Goal: Task Accomplishment & Management: Manage account settings

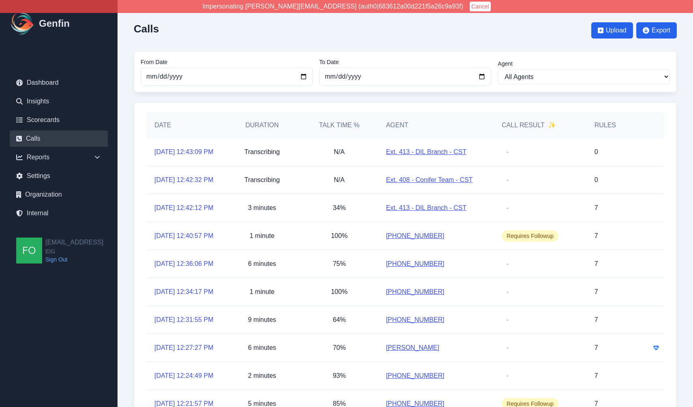
click at [134, 241] on div "Date Duration Talk Time % Agent Call Result ✨ Rules 8/14/2025, 12:43:09 PM Tran…" at bounding box center [405, 274] width 543 height 345
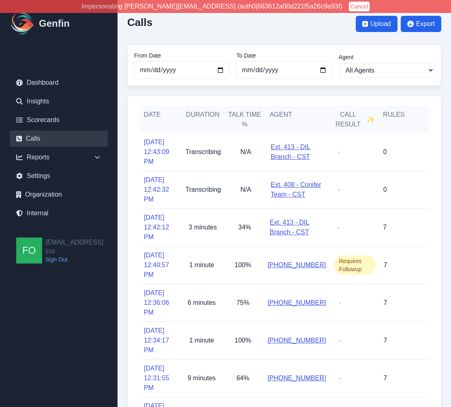
click at [46, 138] on link "Calls" at bounding box center [59, 138] width 98 height 16
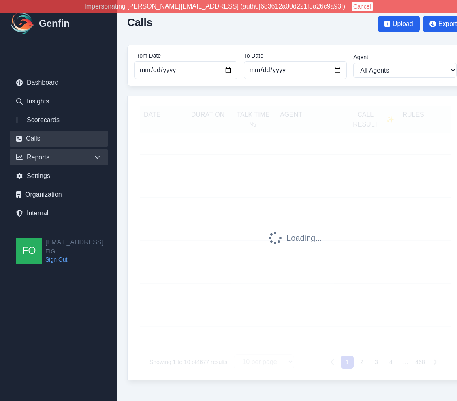
click at [99, 155] on icon at bounding box center [97, 157] width 8 height 8
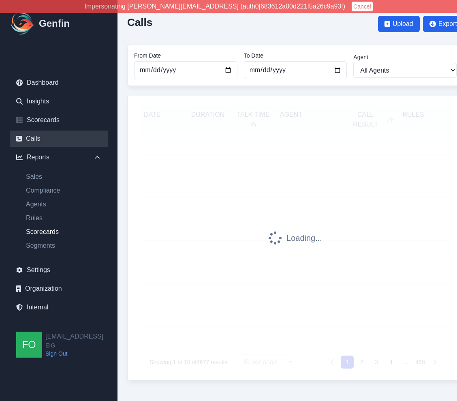
click at [60, 229] on link "Scorecards" at bounding box center [63, 232] width 88 height 10
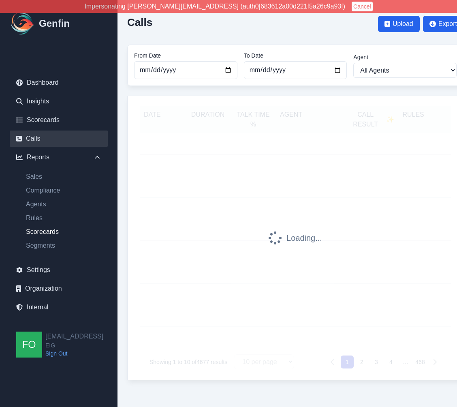
select select "14"
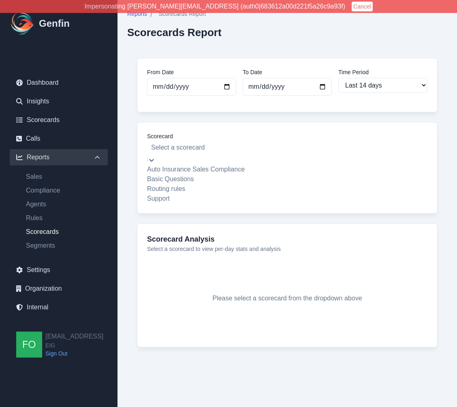
click at [229, 150] on div at bounding box center [287, 147] width 272 height 11
click at [201, 184] on div "Basic Questions" at bounding box center [287, 179] width 280 height 10
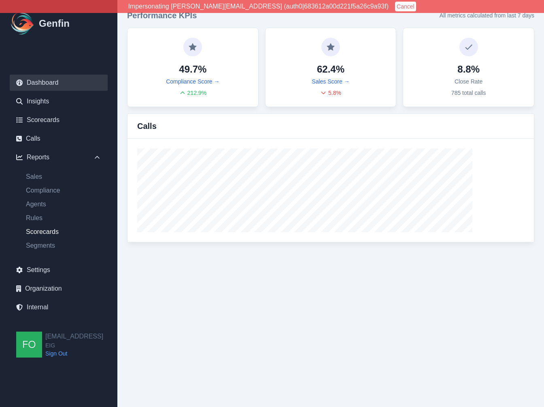
click at [50, 232] on link "Scorecards" at bounding box center [63, 232] width 88 height 10
select select "14"
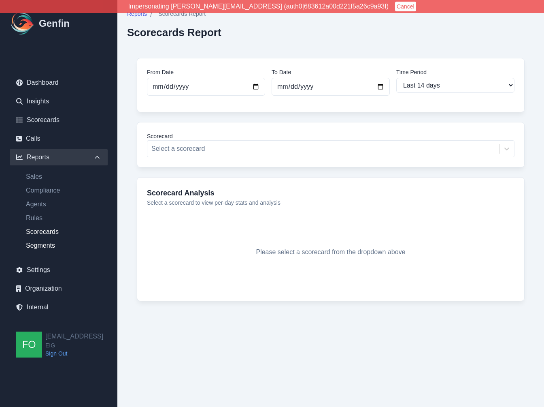
click at [51, 245] on link "Segments" at bounding box center [63, 246] width 88 height 10
select select "14"
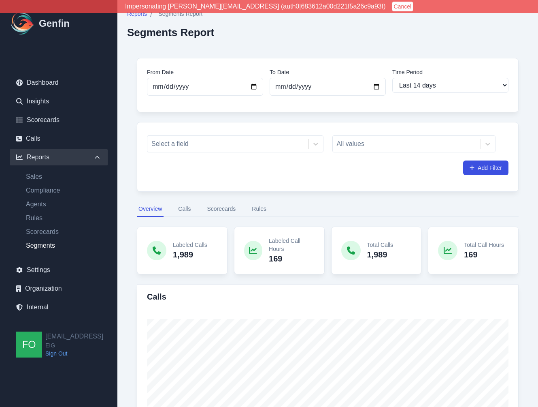
click at [236, 207] on button "Scorecards" at bounding box center [221, 208] width 32 height 15
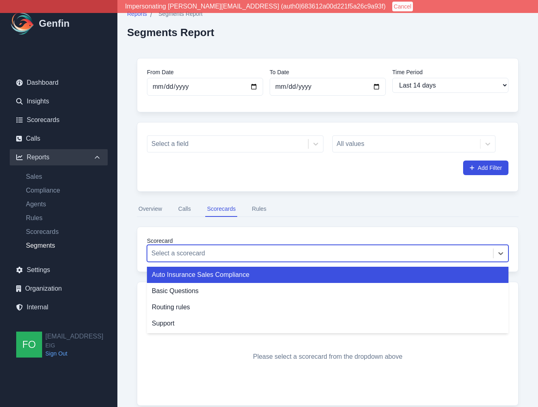
click at [242, 256] on div at bounding box center [320, 252] width 338 height 11
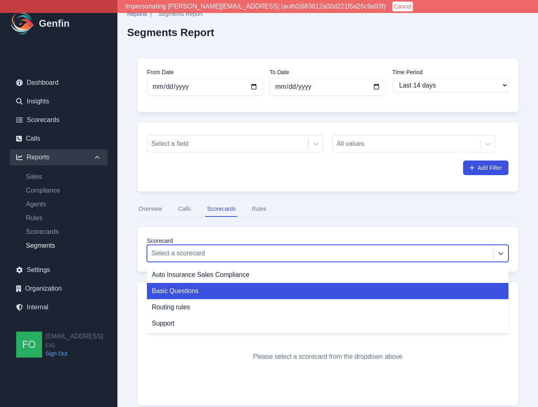
click at [224, 290] on div "Basic Questions" at bounding box center [328, 291] width 362 height 16
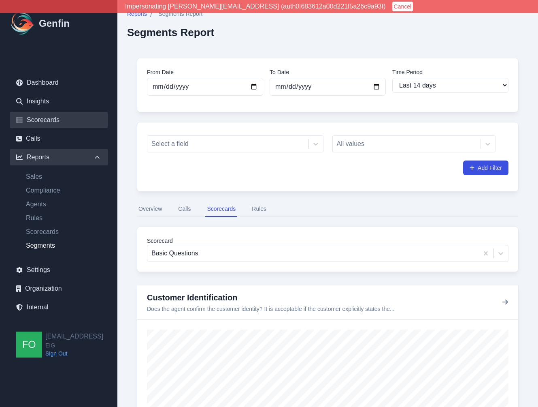
click at [45, 121] on link "Scorecards" at bounding box center [59, 120] width 98 height 16
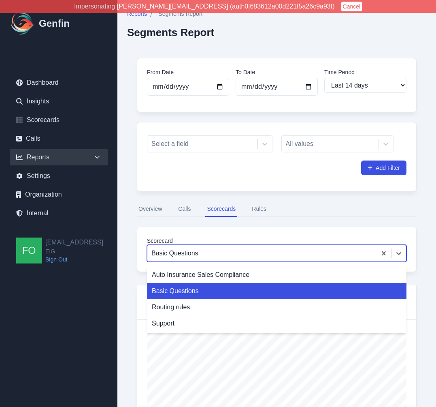
click at [205, 252] on div at bounding box center [261, 252] width 221 height 11
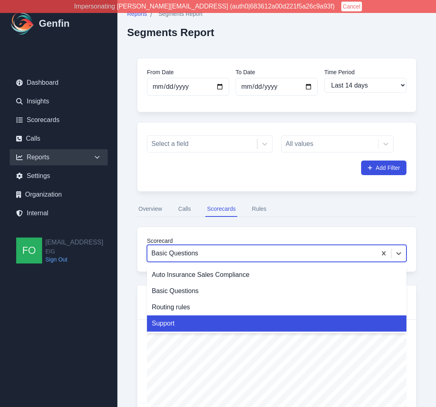
click at [179, 320] on div "Support" at bounding box center [277, 323] width 260 height 16
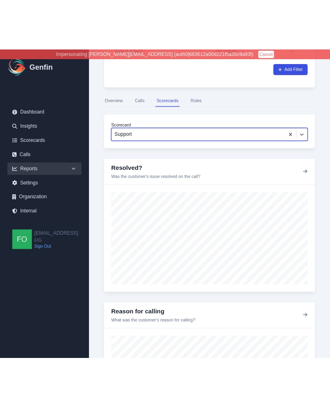
scroll to position [141, 0]
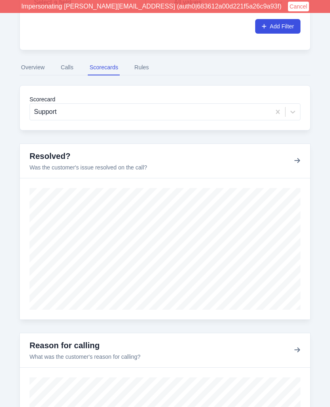
click at [16, 227] on div "From Date 2025-07-31 To Date 2025-08-14 Time Period Last 7 days Last 14 days La…" at bounding box center [165, 219] width 311 height 624
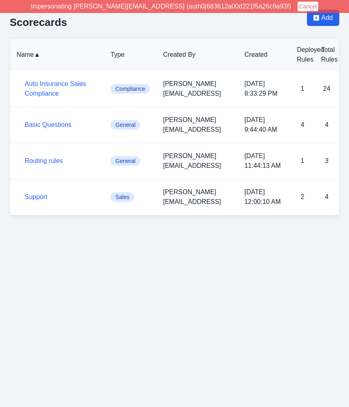
click at [167, 225] on html "Impersonating [PERSON_NAME][EMAIL_ADDRESS] (auth0|683612a00d221f5a26c9a93f) Can…" at bounding box center [174, 112] width 349 height 225
click at [33, 196] on link "Support" at bounding box center [36, 196] width 23 height 7
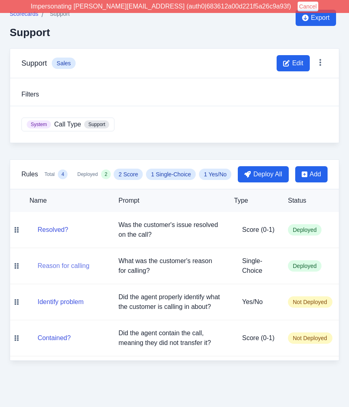
click at [78, 262] on button "Reason for calling" at bounding box center [64, 266] width 52 height 10
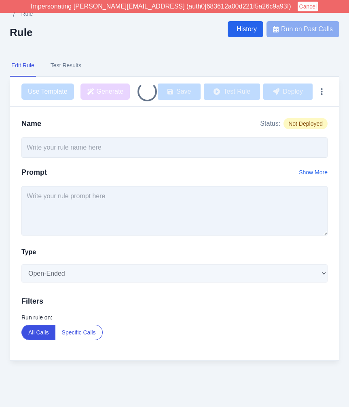
type input "Reason for calling"
type textarea "What was the customer's reason for calling?"
select select "Single-Choice"
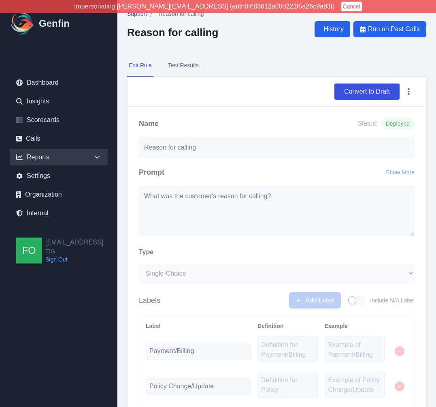
click at [90, 153] on div "Reports" at bounding box center [59, 157] width 98 height 16
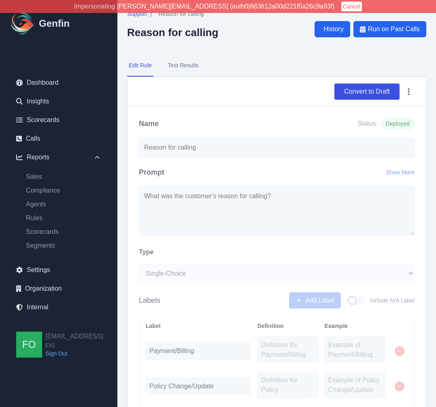
click at [264, 49] on div "Support / Reason for calling Reason for calling History Run on Past Calls Edit …" at bounding box center [276, 361] width 319 height 722
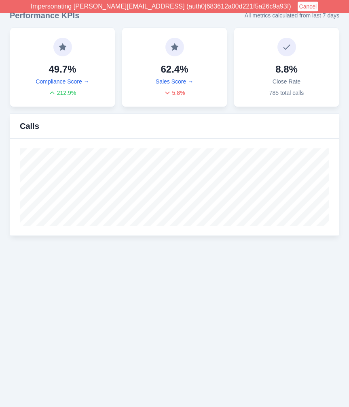
click at [173, 245] on html "Impersonating shane+eig@genfin.ai (auth0|683612a00d221f5a26c9a93f) Cancel Genfi…" at bounding box center [174, 122] width 349 height 245
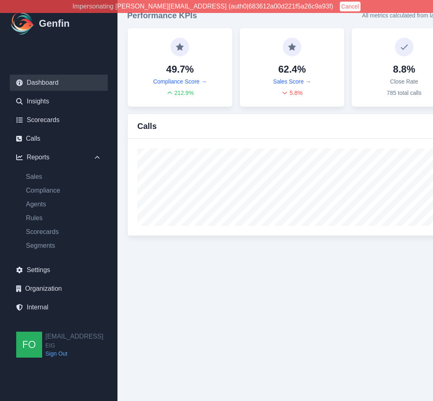
click at [313, 245] on html "Impersonating shane+eig@genfin.ai (auth0|683612a00d221f5a26c9a93f) Cancel Genfi…" at bounding box center [216, 122] width 433 height 245
click at [255, 245] on html "Impersonating shane+eig@genfin.ai (auth0|683612a00d221f5a26c9a93f) Cancel Genfi…" at bounding box center [216, 122] width 433 height 245
click at [32, 219] on link "Rules" at bounding box center [63, 218] width 88 height 10
select select "14"
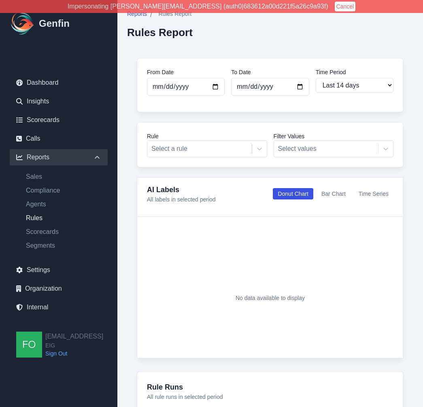
click at [131, 254] on div "From Date 2025-07-31 To Date 2025-08-14 Time Period Last 7 days Last 14 days La…" at bounding box center [270, 255] width 286 height 414
click at [38, 234] on link "Scorecards" at bounding box center [63, 232] width 88 height 10
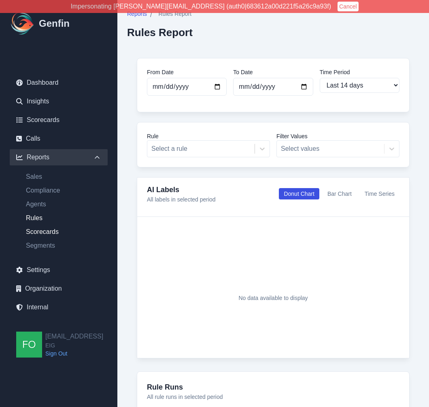
select select "14"
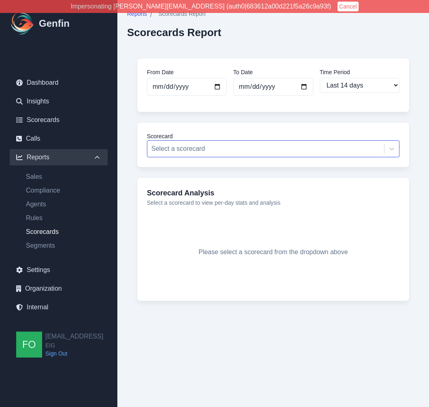
click at [257, 149] on div at bounding box center [265, 148] width 229 height 11
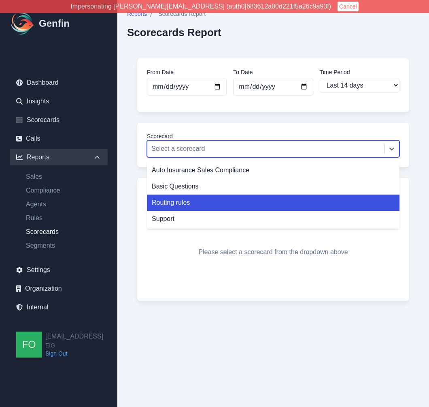
click at [195, 202] on div "Routing rules" at bounding box center [273, 202] width 253 height 16
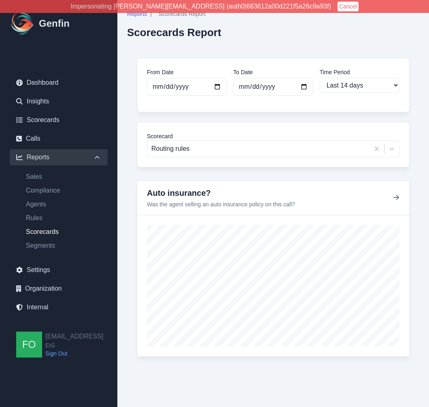
click at [129, 235] on div "From Date 2025-07-31 To Date 2025-08-14 Time Period Last 7 days Last 14 days La…" at bounding box center [273, 213] width 292 height 331
click at [126, 227] on div "Reports / Scorecards Report Scorecards Report From Date 2025-07-31 To Date 2025…" at bounding box center [273, 194] width 312 height 389
click at [131, 199] on div "From Date 2025-07-31 To Date 2025-08-14 Time Period Last 7 days Last 14 days La…" at bounding box center [273, 213] width 293 height 331
click at [131, 212] on div "From Date 2025-07-31 To Date 2025-08-14 Time Period Last 7 days Last 14 days La…" at bounding box center [273, 213] width 293 height 331
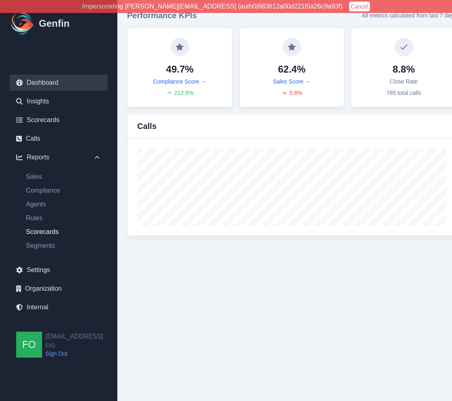
click at [50, 233] on link "Scorecards" at bounding box center [63, 232] width 88 height 10
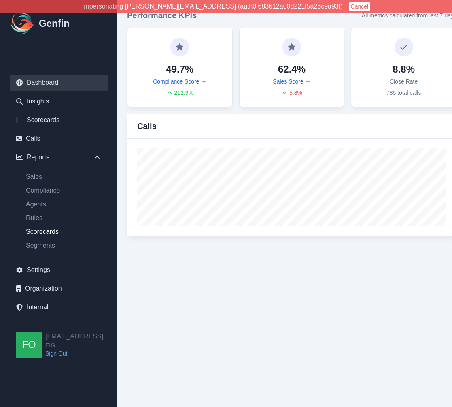
select select "14"
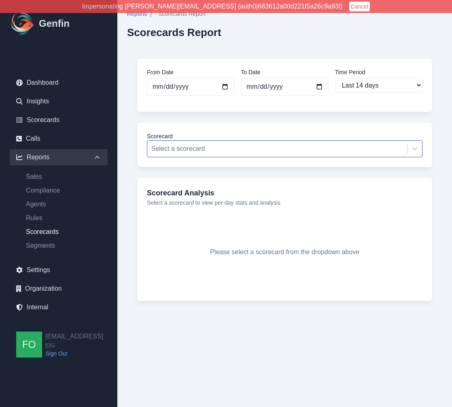
click at [218, 146] on div at bounding box center [277, 148] width 252 height 11
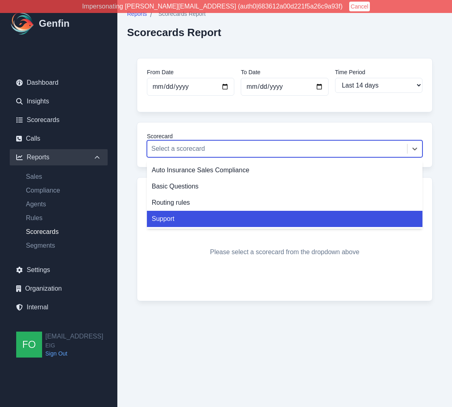
click at [178, 217] on div "Support" at bounding box center [285, 219] width 276 height 16
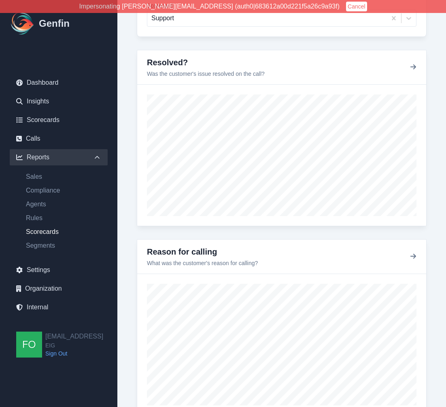
scroll to position [122, 0]
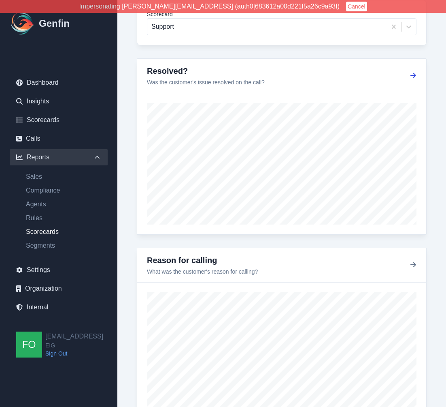
click at [349, 73] on icon "button" at bounding box center [413, 75] width 6 height 6
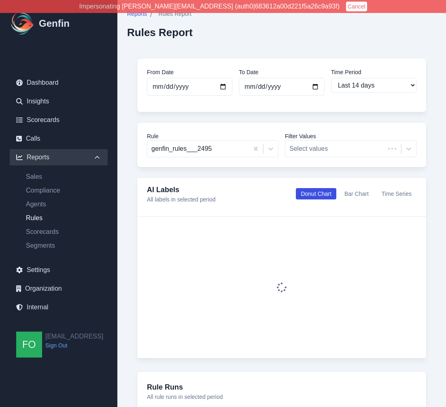
select select "14"
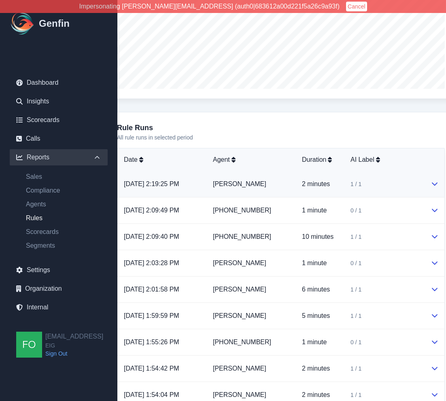
scroll to position [259, 45]
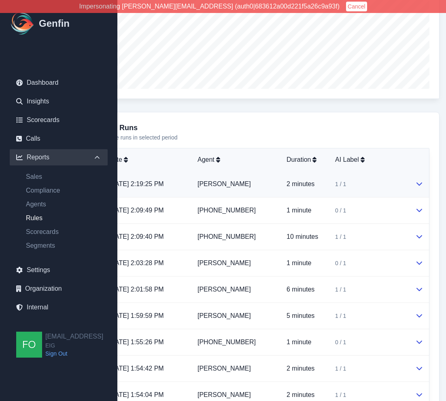
click at [389, 186] on div "1 / 1" at bounding box center [369, 184] width 68 height 8
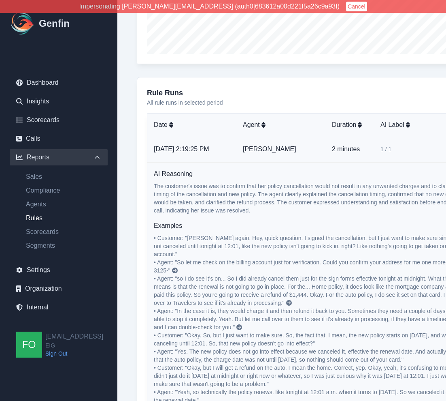
scroll to position [295, 0]
click at [415, 149] on div "1 / 1" at bounding box center [415, 148] width 68 height 8
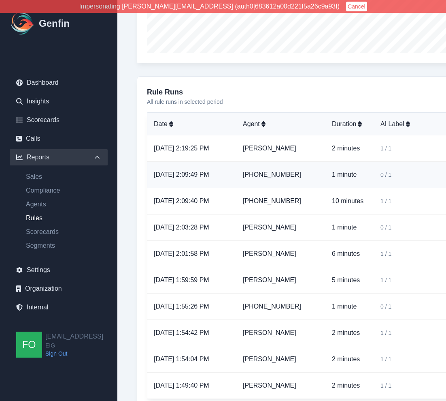
click at [408, 181] on td "0 / 1" at bounding box center [414, 175] width 81 height 26
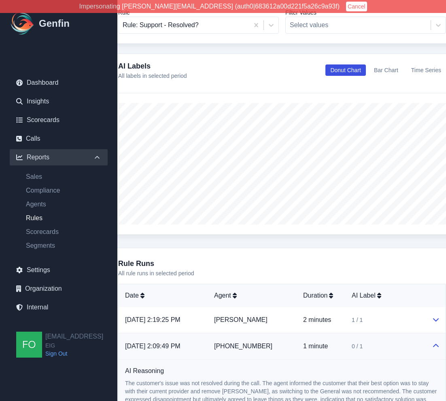
scroll to position [0, 29]
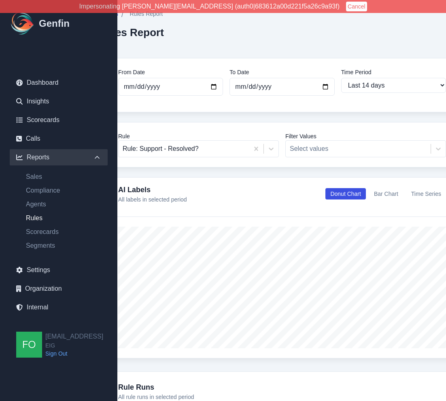
click at [31, 219] on link "Rules" at bounding box center [63, 218] width 88 height 10
click at [48, 231] on link "Scorecards" at bounding box center [63, 232] width 88 height 10
select select "14"
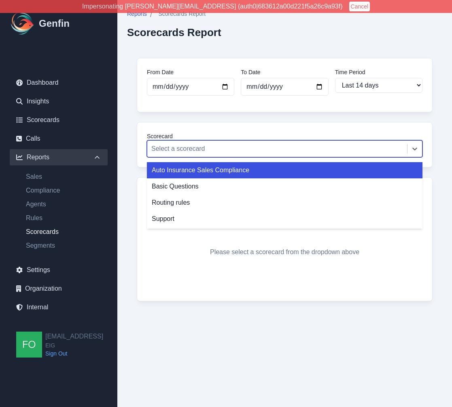
click at [243, 151] on div at bounding box center [277, 148] width 252 height 11
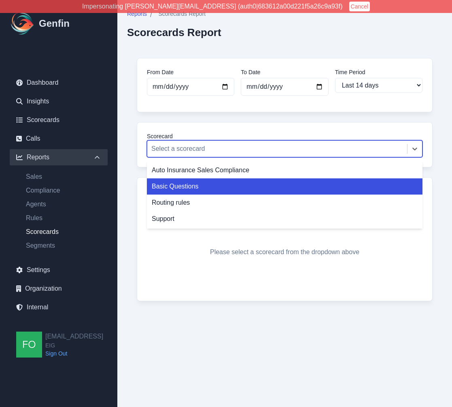
click at [207, 188] on div "Basic Questions" at bounding box center [285, 186] width 276 height 16
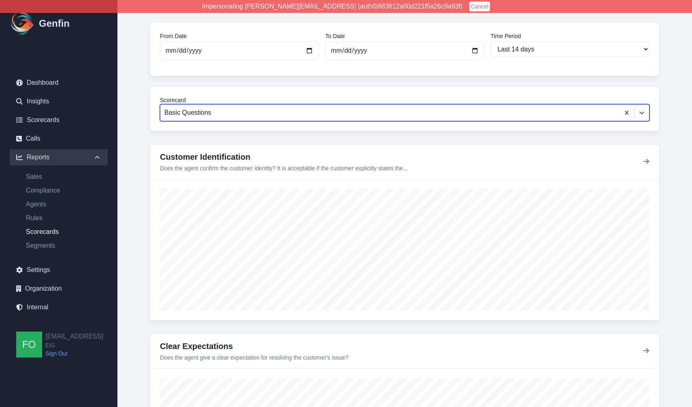
scroll to position [94, 0]
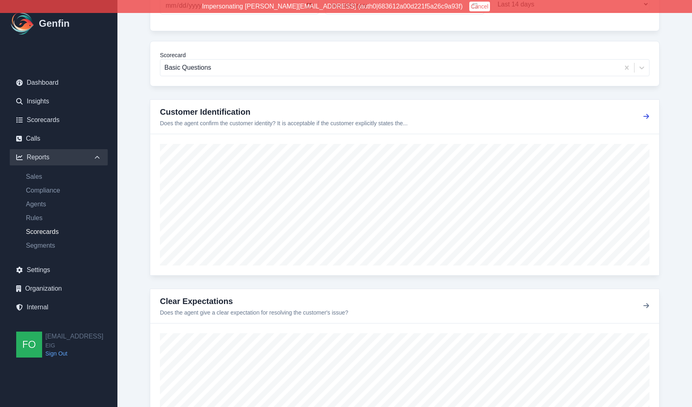
click at [446, 116] on icon "button" at bounding box center [646, 116] width 6 height 6
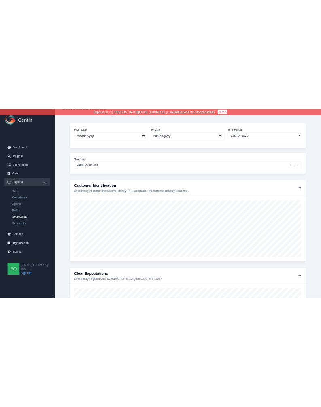
scroll to position [0, 0]
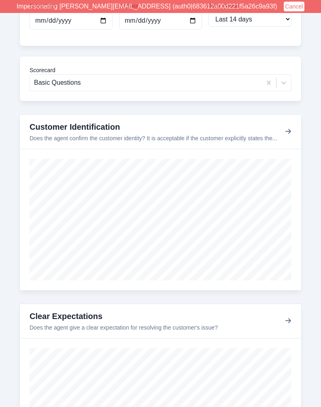
scroll to position [71, 0]
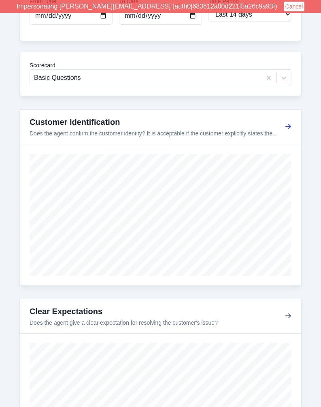
click at [287, 126] on icon "button" at bounding box center [288, 126] width 6 height 6
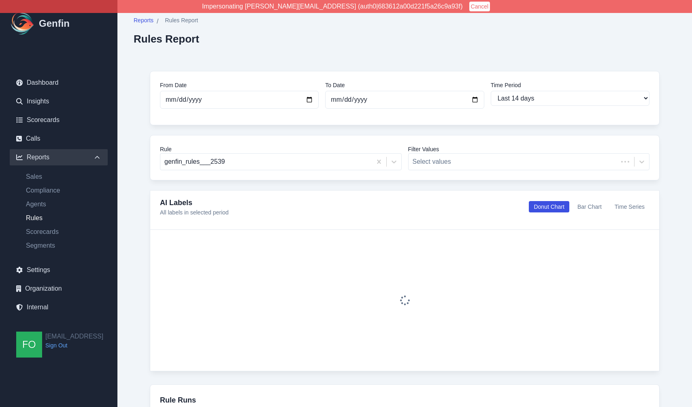
select select "14"
click at [492, 165] on div at bounding box center [522, 161] width 218 height 11
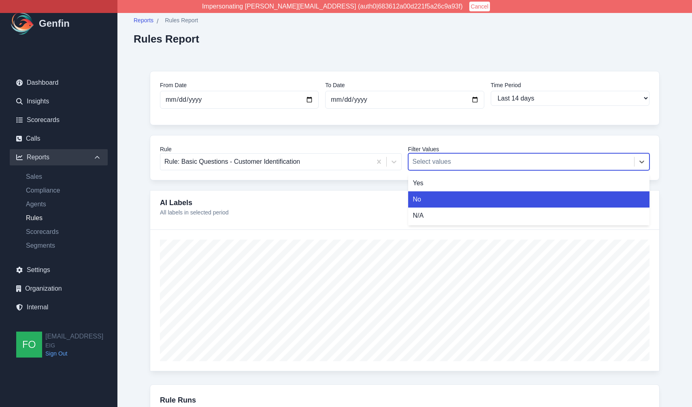
click at [445, 199] on div "No" at bounding box center [529, 199] width 242 height 16
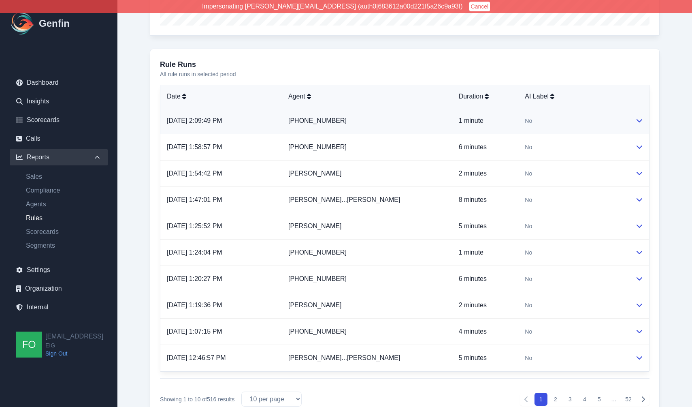
scroll to position [347, 0]
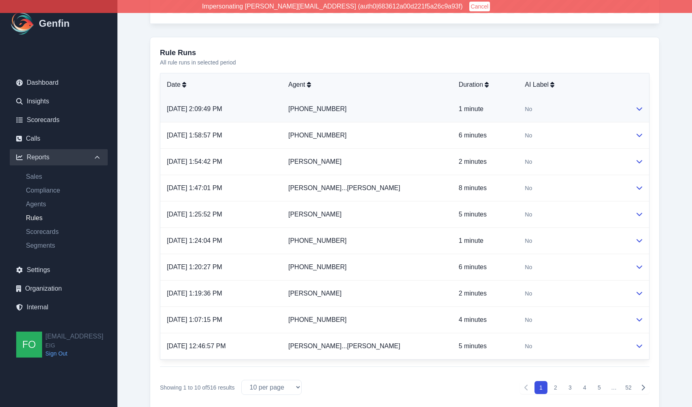
click at [548, 114] on td "No" at bounding box center [573, 109] width 111 height 26
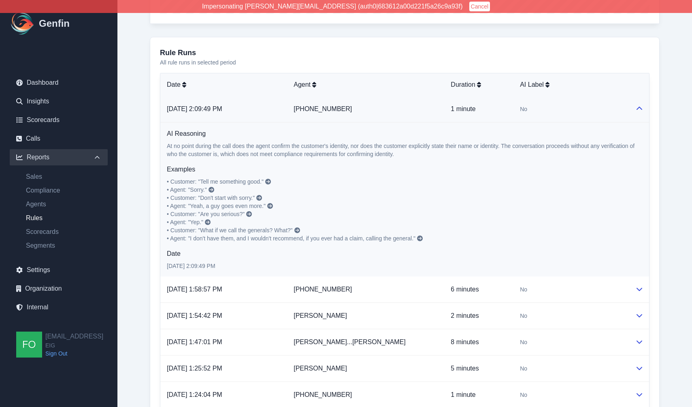
click at [269, 182] on icon at bounding box center [268, 182] width 6 height 6
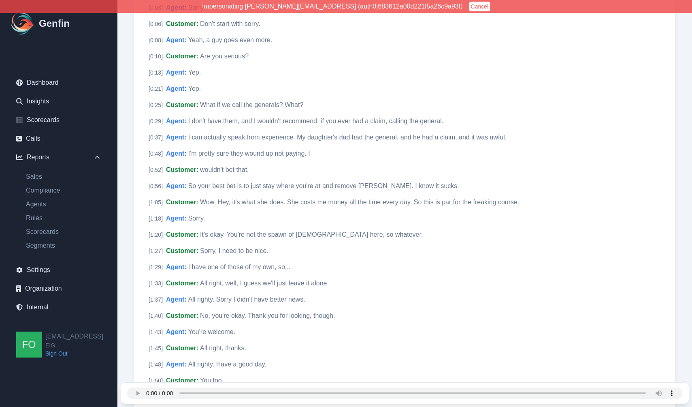
scroll to position [180, 0]
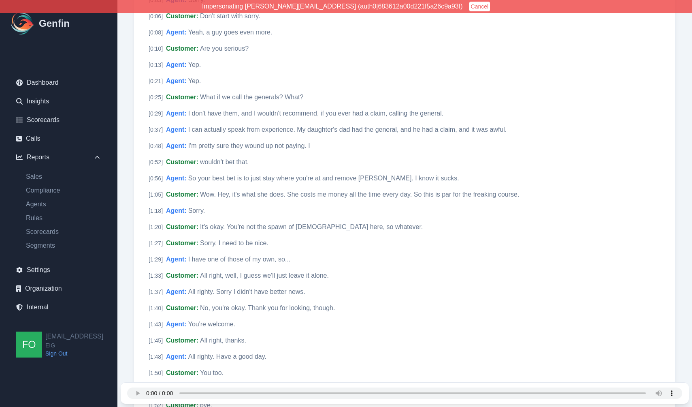
select select "14"
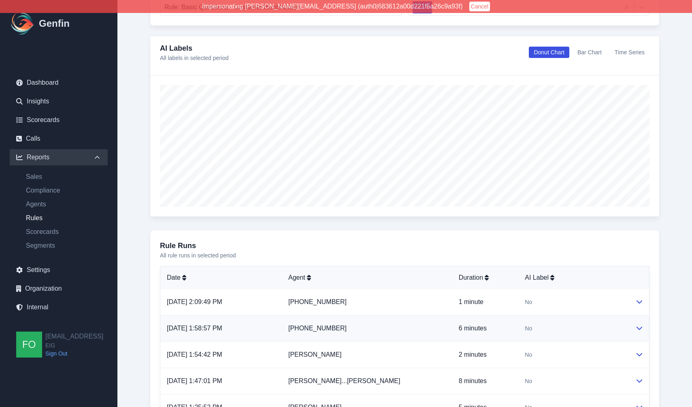
scroll to position [119, 0]
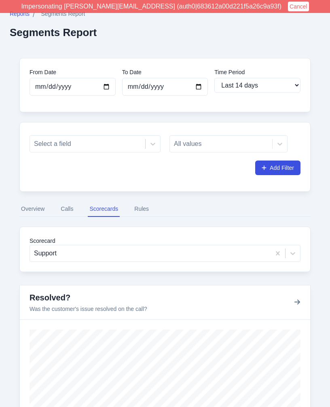
select select "14"
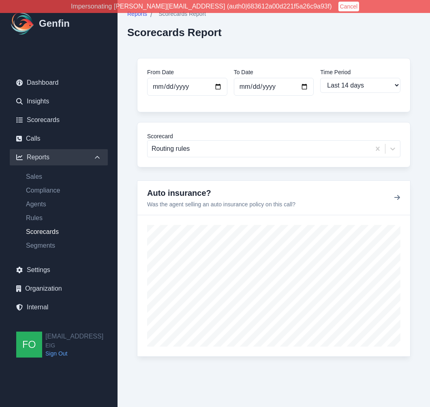
select select "14"
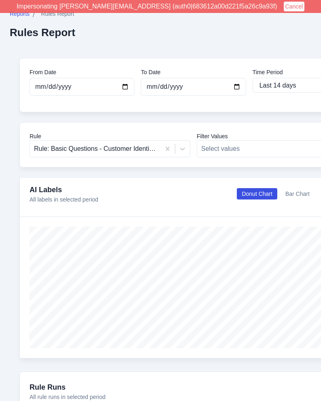
select select "14"
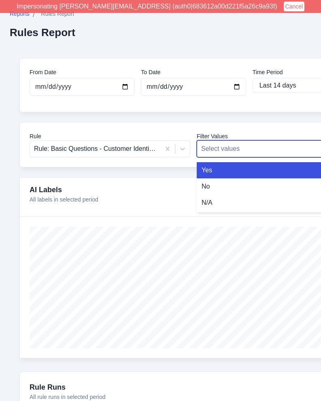
click at [237, 143] on div at bounding box center [269, 148] width 137 height 11
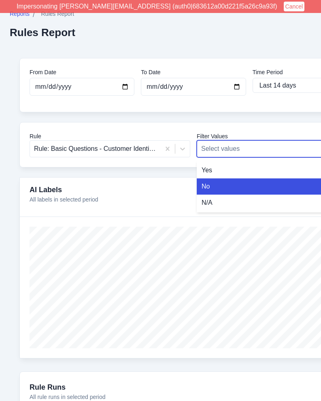
click at [214, 185] on div "No" at bounding box center [277, 186] width 161 height 16
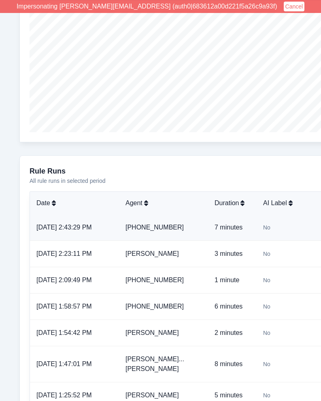
scroll to position [217, 0]
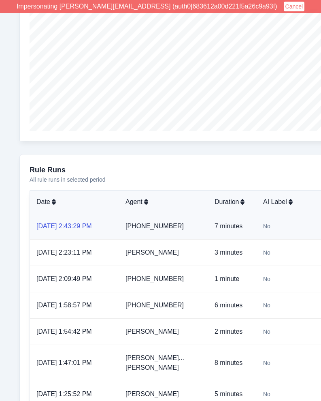
click at [60, 226] on link "8/14/2025, 2:43:29 PM" at bounding box center [63, 225] width 55 height 7
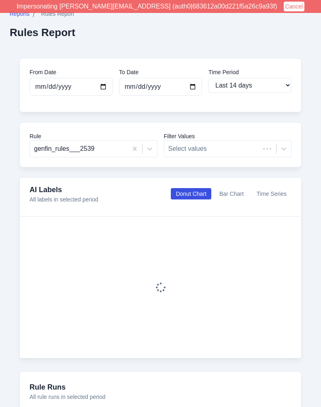
select select "14"
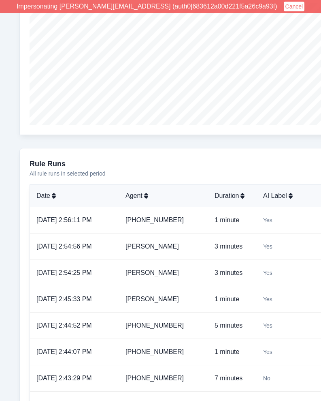
scroll to position [230, 0]
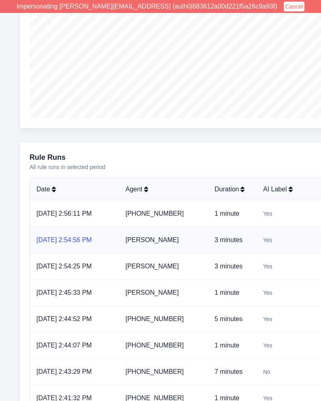
click at [58, 241] on link "8/14/2025, 2:54:56 PM" at bounding box center [63, 239] width 55 height 7
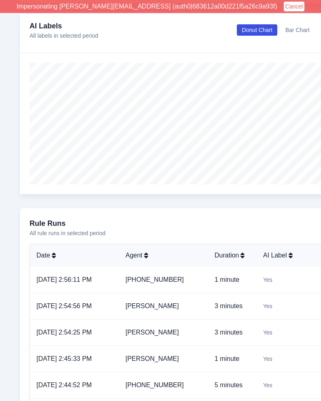
scroll to position [0, 0]
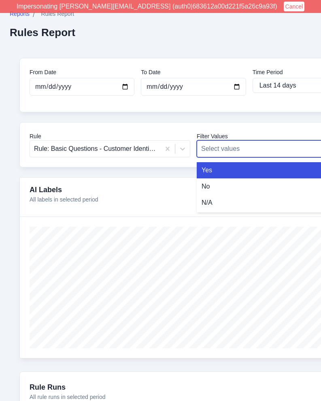
click at [245, 147] on div at bounding box center [269, 148] width 137 height 11
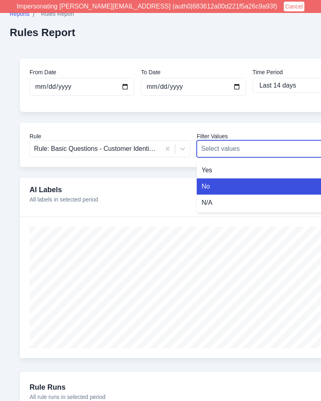
click at [217, 185] on div "No" at bounding box center [277, 186] width 161 height 16
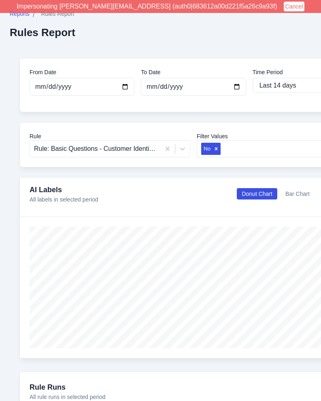
click at [13, 175] on div "From Date 2025-07-31 To Date 2025-08-14 Time Period Last 7 days Last 14 days La…" at bounding box center [194, 406] width 368 height 716
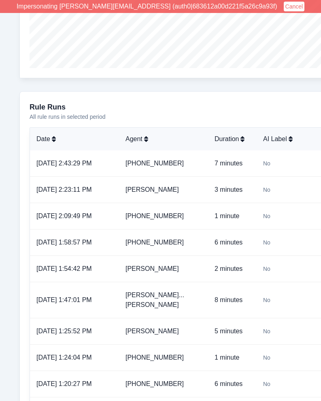
scroll to position [286, 0]
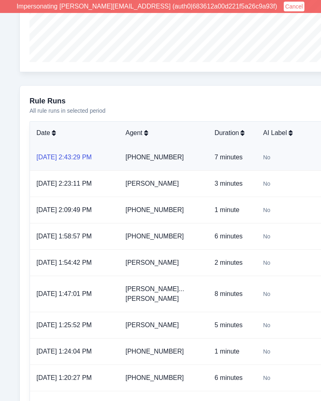
click at [80, 155] on link "8/14/2025, 2:43:29 PM" at bounding box center [63, 156] width 55 height 7
click at [83, 181] on link "8/14/2025, 2:23:11 PM" at bounding box center [63, 183] width 55 height 7
click at [68, 232] on link "8/14/2025, 1:58:57 PM" at bounding box center [63, 235] width 55 height 7
click at [72, 260] on link "8/14/2025, 1:54:42 PM" at bounding box center [63, 262] width 55 height 7
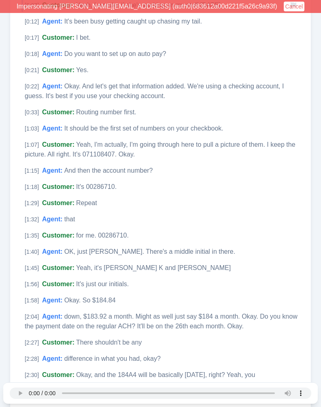
scroll to position [198, 0]
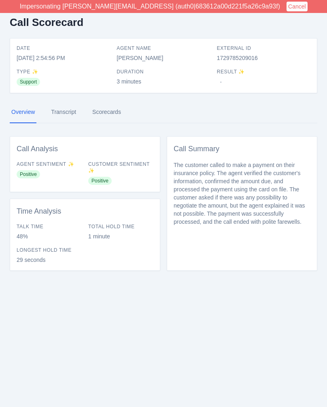
click at [65, 111] on link "Transcript" at bounding box center [63, 112] width 28 height 22
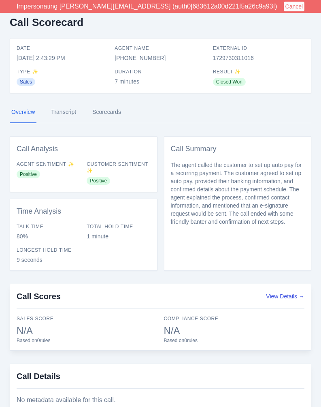
click at [64, 115] on link "Transcript" at bounding box center [63, 112] width 28 height 22
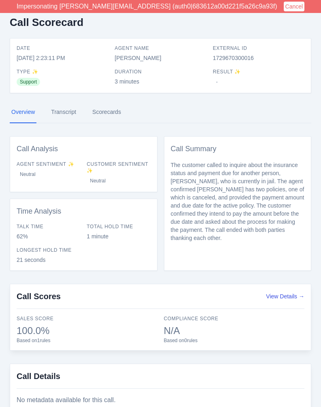
click at [65, 113] on link "Transcript" at bounding box center [63, 112] width 28 height 22
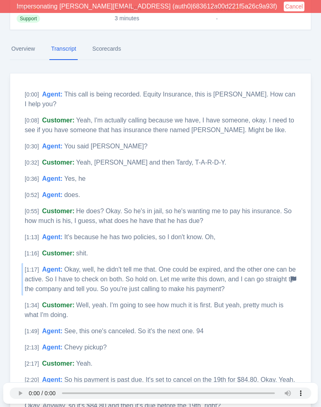
scroll to position [60, 0]
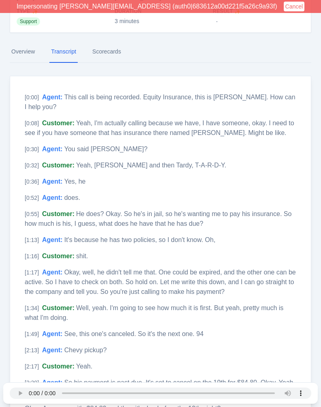
click at [186, 51] on nav "Overview Transcript Scorecards" at bounding box center [161, 52] width 302 height 22
click at [166, 58] on nav "Overview Transcript Scorecards" at bounding box center [161, 52] width 302 height 22
click at [179, 54] on nav "Overview Transcript Scorecards" at bounding box center [161, 52] width 302 height 22
click at [185, 53] on nav "Overview Transcript Scorecards" at bounding box center [161, 52] width 302 height 22
click at [195, 53] on nav "Overview Transcript Scorecards" at bounding box center [161, 52] width 302 height 22
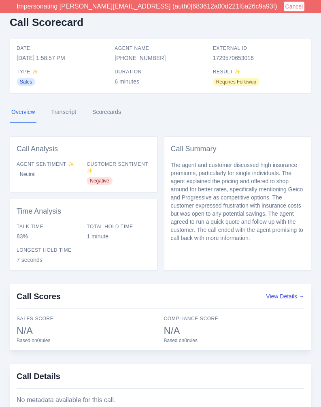
click at [70, 113] on link "Transcript" at bounding box center [63, 112] width 28 height 22
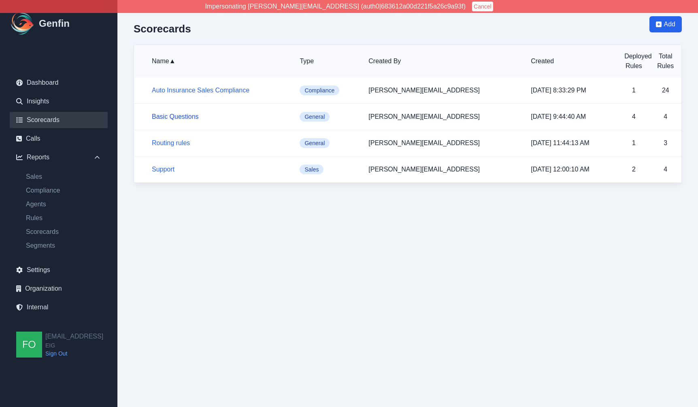
click at [177, 118] on link "Basic Questions" at bounding box center [175, 116] width 47 height 7
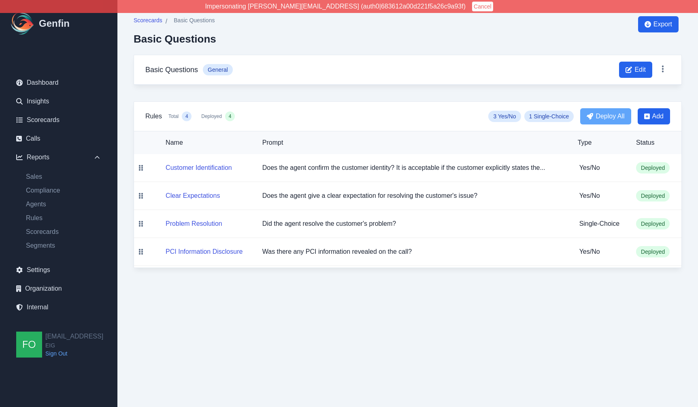
click at [362, 121] on div "Rules Total 4 Deployed 4 3 Yes/No 1 Single-Choice Deploy All Add" at bounding box center [407, 116] width 525 height 16
click at [336, 119] on div "Rules Total 4 Deployed 4 3 Yes/No 1 Single-Choice Deploy All Add" at bounding box center [407, 116] width 525 height 16
click at [214, 167] on button "Customer Identification" at bounding box center [199, 168] width 66 height 10
click at [198, 252] on button "PCI Information Disclosure" at bounding box center [204, 252] width 77 height 10
click at [126, 219] on div "Scorecards / Basic Questions Basic Questions Export Basic Questions General Edi…" at bounding box center [407, 142] width 580 height 284
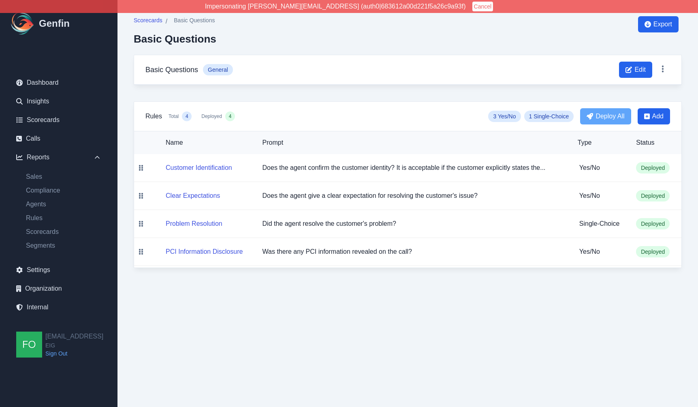
click at [124, 231] on div "Scorecards / Basic Questions Basic Questions Export Basic Questions General Edi…" at bounding box center [407, 142] width 580 height 284
click at [123, 227] on div "Scorecards / Basic Questions Basic Questions Export Basic Questions General Edi…" at bounding box center [407, 142] width 580 height 284
click at [48, 247] on link "Segments" at bounding box center [63, 246] width 88 height 10
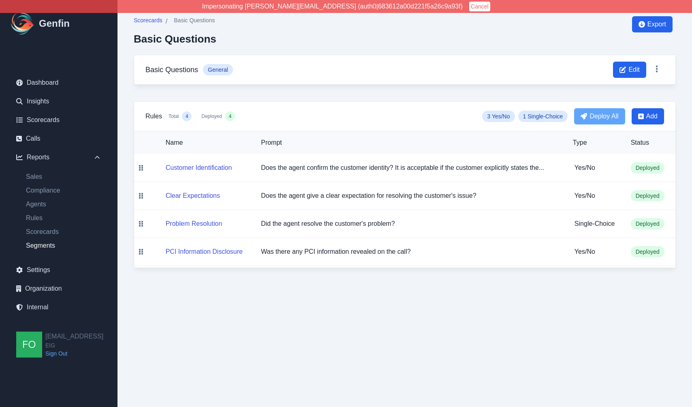
select select "14"
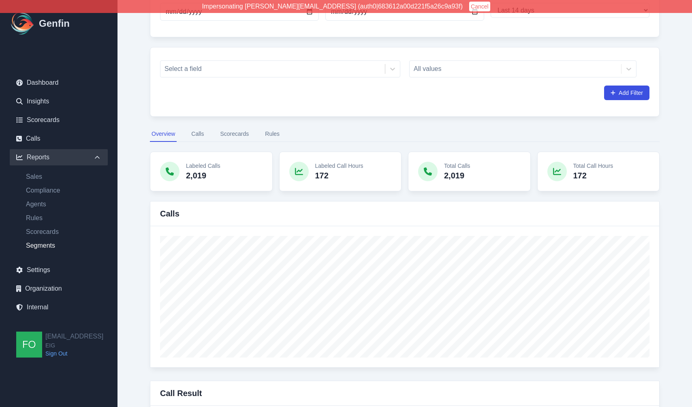
scroll to position [100, 0]
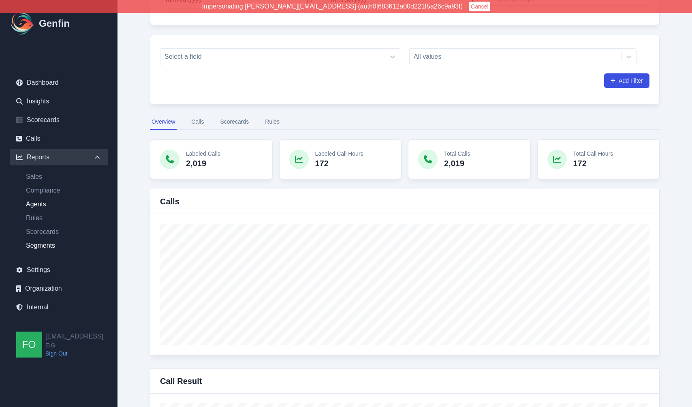
click at [38, 204] on link "Agents" at bounding box center [63, 204] width 88 height 10
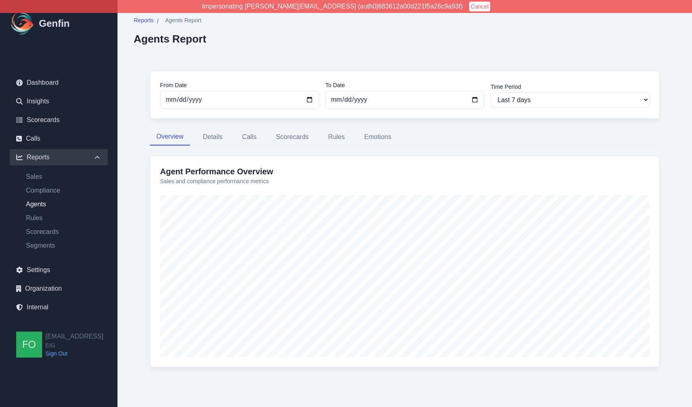
scroll to position [2, 0]
click at [338, 134] on button "Rules" at bounding box center [337, 134] width 30 height 17
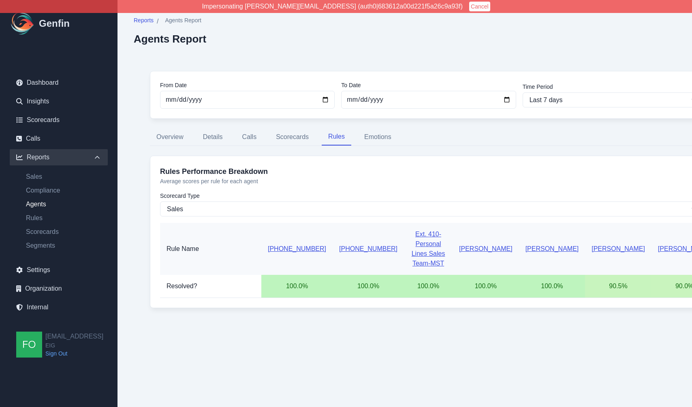
scroll to position [0, 0]
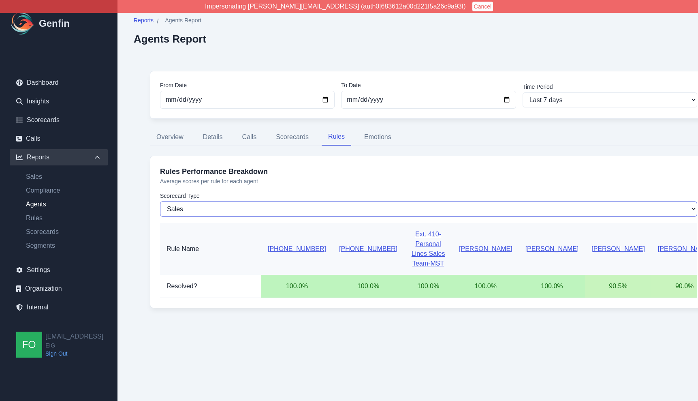
click at [220, 215] on select "Sales Compliance" at bounding box center [428, 208] width 537 height 15
select select "compliance"
click at [160, 201] on select "Sales Compliance" at bounding box center [428, 208] width 537 height 15
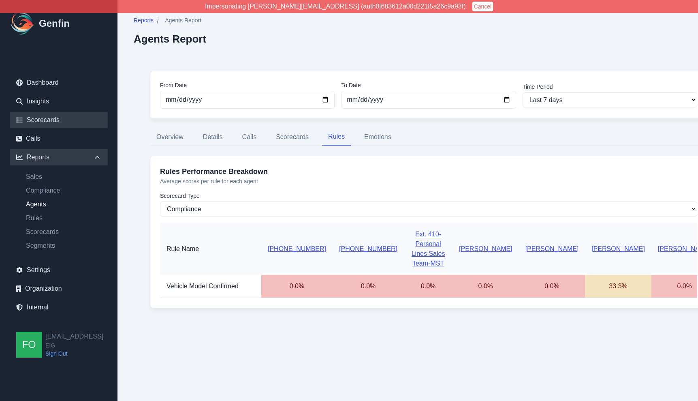
click at [52, 121] on link "Scorecards" at bounding box center [59, 120] width 98 height 16
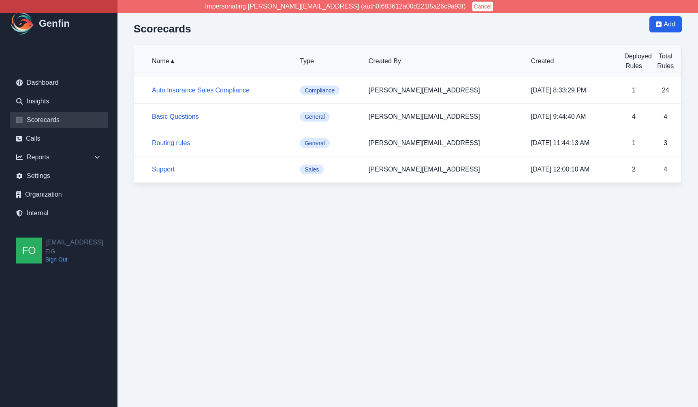
click at [173, 115] on link "Basic Questions" at bounding box center [175, 116] width 47 height 7
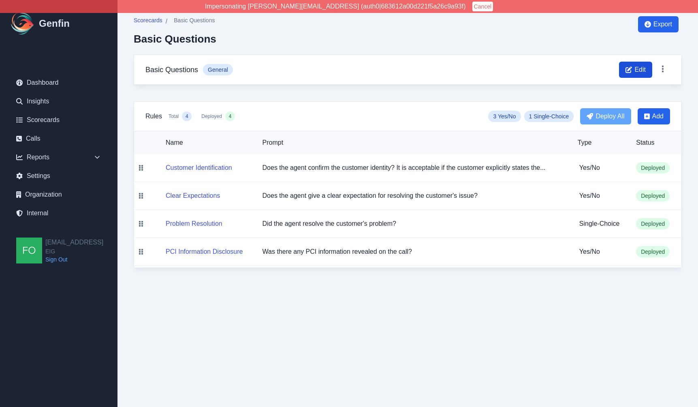
click at [639, 70] on span "Edit" at bounding box center [639, 70] width 11 height 10
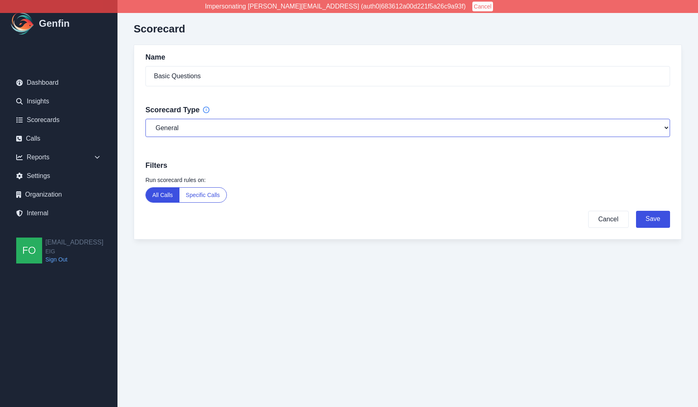
click at [223, 127] on select "General Compliance Sales" at bounding box center [407, 128] width 524 height 18
select select "compliance"
click at [145, 119] on select "General Compliance Sales" at bounding box center [407, 128] width 524 height 18
click at [656, 219] on button "Save" at bounding box center [653, 219] width 34 height 17
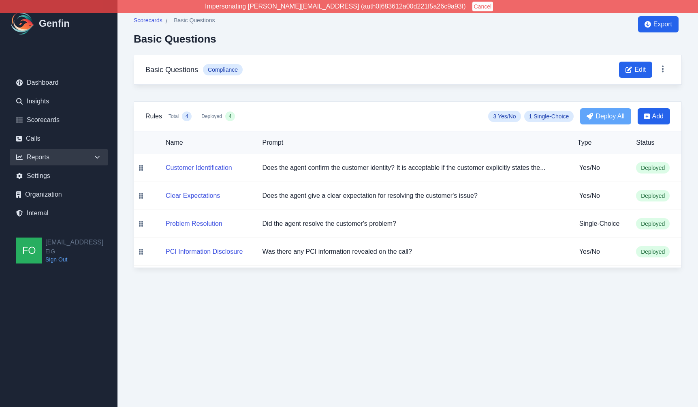
click at [95, 157] on icon at bounding box center [97, 157] width 8 height 8
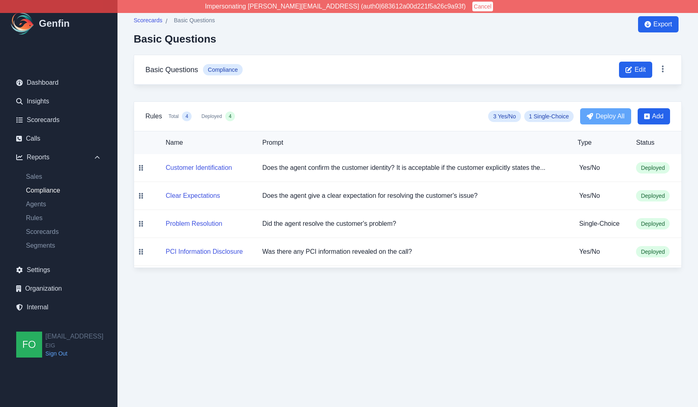
click at [51, 192] on link "Compliance" at bounding box center [63, 190] width 88 height 10
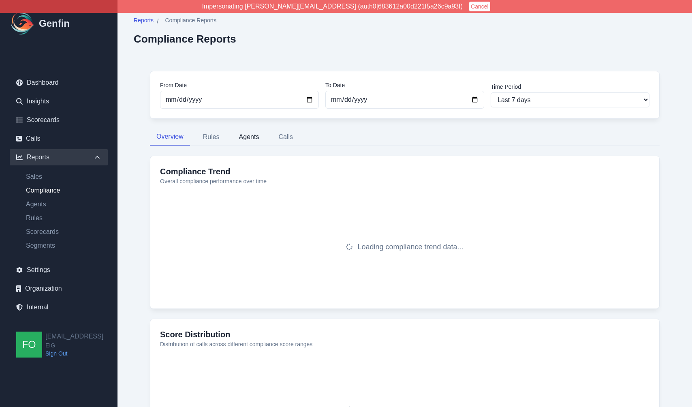
click at [253, 138] on button "Agents" at bounding box center [248, 136] width 33 height 17
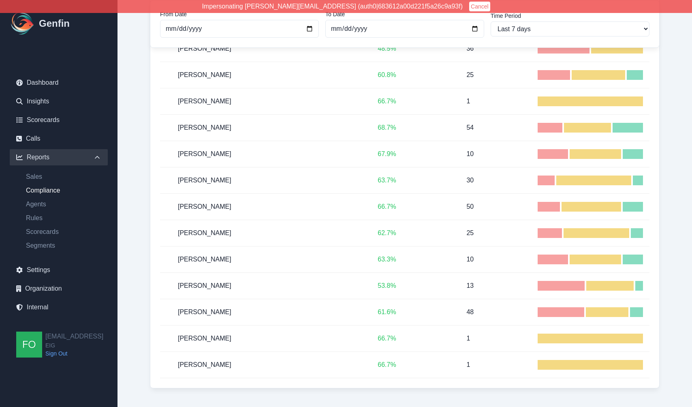
scroll to position [1576, 0]
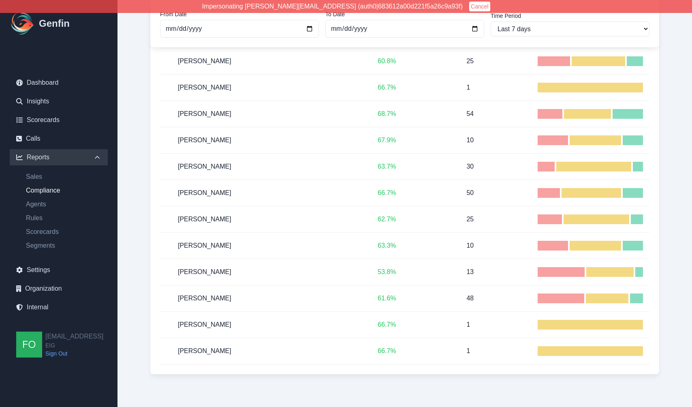
click at [196, 245] on h5 "Sonia Padilla" at bounding box center [271, 246] width 187 height 10
click at [40, 205] on link "Agents" at bounding box center [63, 204] width 88 height 10
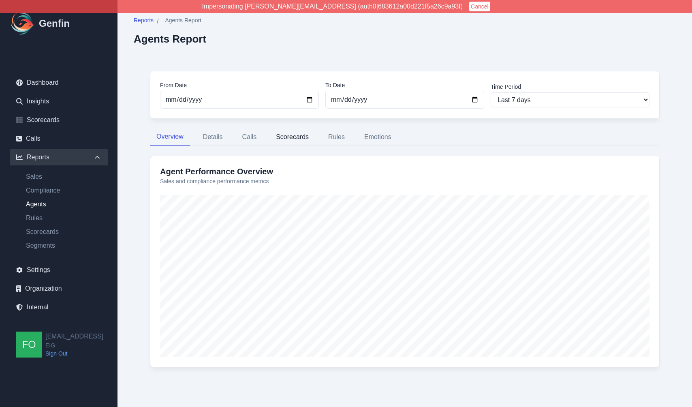
click at [301, 136] on button "Scorecards" at bounding box center [292, 136] width 46 height 17
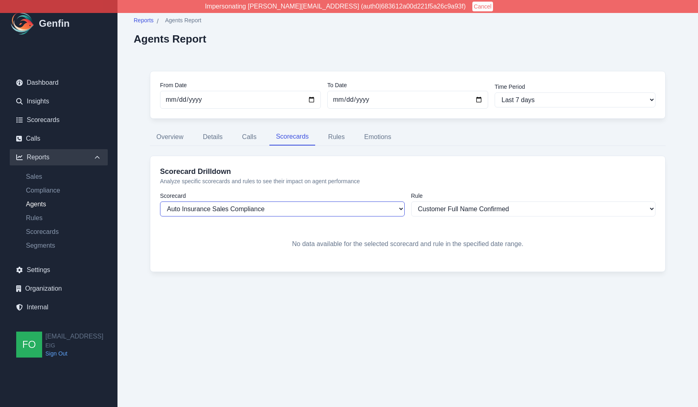
click at [266, 209] on select "Auto Insurance Sales Compliance Routing rules Explore Support Basic Questions" at bounding box center [282, 208] width 245 height 15
select select "165"
click at [160, 201] on select "Auto Insurance Sales Compliance Routing rules Explore Support Basic Questions" at bounding box center [282, 208] width 245 height 15
select select "1089"
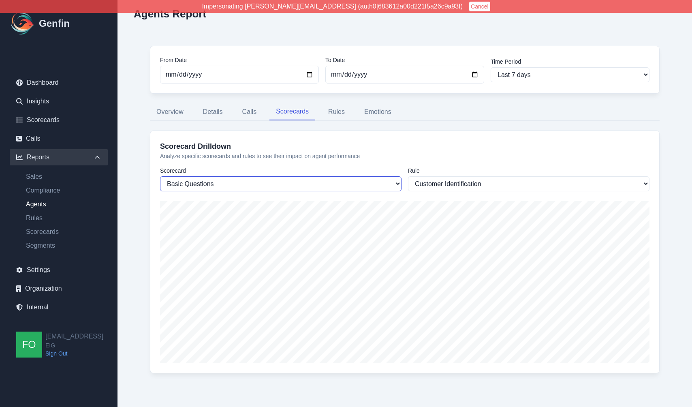
scroll to position [34, 0]
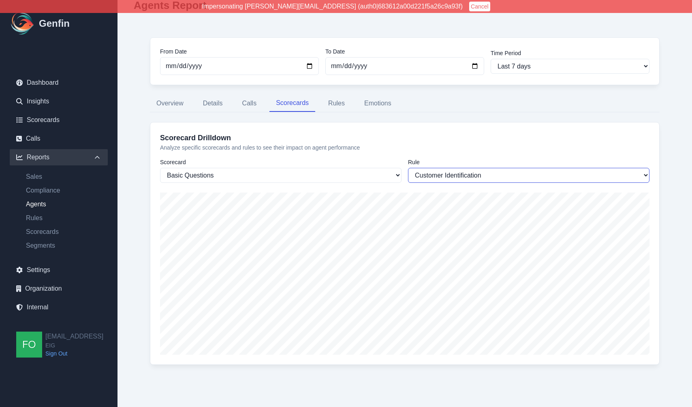
click at [481, 176] on select "Customer Identification Problem Resolution Clear Expectations PCI Information D…" at bounding box center [528, 175] width 241 height 15
click at [667, 147] on div "From Date 2025-08-07 To Date 2025-08-14 Time Period Last 7 days Last 14 days La…" at bounding box center [405, 205] width 542 height 369
click at [660, 160] on div "From Date 2025-08-07 To Date 2025-08-14 Time Period Last 7 days Last 14 days La…" at bounding box center [405, 205] width 542 height 369
click at [665, 173] on div "From Date 2025-08-07 To Date 2025-08-14 Time Period Last 7 days Last 14 days La…" at bounding box center [405, 205] width 542 height 369
click at [140, 165] on div "From Date 2025-08-07 To Date 2025-08-14 Time Period Last 7 days Last 14 days La…" at bounding box center [405, 205] width 542 height 369
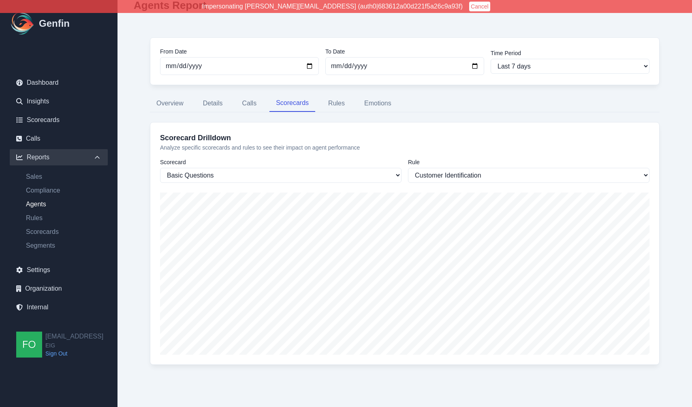
click at [130, 245] on div "Reports / Agents Report Agents Report From Date 2025-08-07 To Date 2025-08-14 T…" at bounding box center [404, 186] width 574 height 440
click at [134, 222] on div "From Date 2025-08-07 To Date 2025-08-14 Time Period Last 7 days Last 14 days La…" at bounding box center [405, 205] width 542 height 369
click at [130, 243] on div "Reports / Agents Report Agents Report From Date 2025-08-07 To Date 2025-08-14 T…" at bounding box center [404, 186] width 574 height 440
click at [130, 129] on div "Reports / Agents Report Agents Report From Date 2025-08-07 To Date 2025-08-14 T…" at bounding box center [404, 186] width 574 height 440
click at [51, 120] on link "Scorecards" at bounding box center [59, 120] width 98 height 16
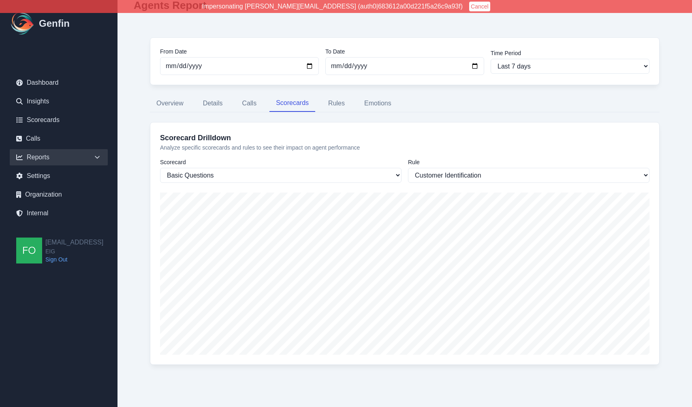
click at [134, 146] on div "From Date 2025-08-07 To Date 2025-08-14 Time Period Last 7 days Last 14 days La…" at bounding box center [405, 205] width 542 height 369
click at [135, 151] on div "From Date 2025-08-07 To Date 2025-08-14 Time Period Last 7 days Last 14 days La…" at bounding box center [405, 205] width 542 height 369
click at [137, 194] on div "From Date 2025-08-07 To Date 2025-08-14 Time Period Last 7 days Last 14 days La…" at bounding box center [405, 205] width 542 height 369
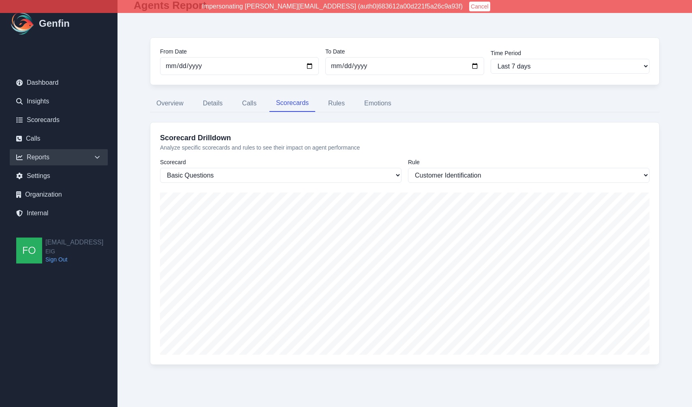
click at [96, 160] on icon at bounding box center [97, 157] width 8 height 8
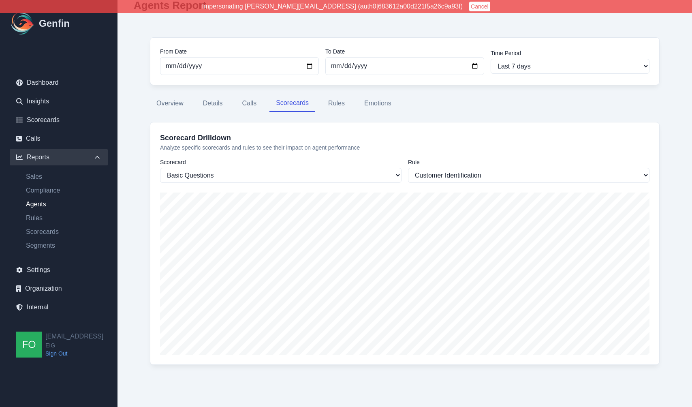
click at [140, 265] on div "From Date 2025-08-07 To Date 2025-08-14 Time Period Last 7 days Last 14 days La…" at bounding box center [405, 205] width 542 height 369
click at [144, 213] on div "From Date 2025-08-07 To Date 2025-08-14 Time Period Last 7 days Last 14 days La…" at bounding box center [405, 205] width 542 height 369
click at [136, 233] on div "From Date 2025-08-07 To Date 2025-08-14 Time Period Last 7 days Last 14 days La…" at bounding box center [405, 205] width 542 height 369
click at [135, 247] on div "From Date 2025-08-07 To Date 2025-08-14 Time Period Last 7 days Last 14 days La…" at bounding box center [405, 205] width 542 height 369
click at [134, 257] on div "From Date 2025-08-07 To Date 2025-08-14 Time Period Last 7 days Last 14 days La…" at bounding box center [405, 205] width 542 height 369
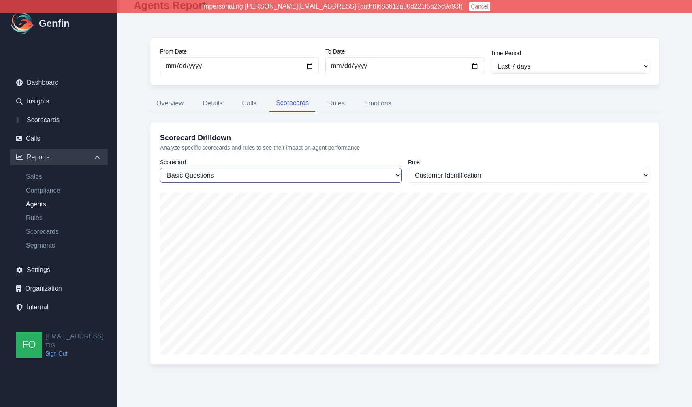
click at [266, 172] on select "Auto Insurance Sales Compliance Routing rules Explore Support Basic Questions" at bounding box center [280, 175] width 241 height 15
click at [160, 168] on select "Auto Insurance Sales Compliance Routing rules Explore Support Basic Questions" at bounding box center [280, 175] width 241 height 15
click at [472, 172] on select "Customer Identification Problem Resolution Clear Expectations PCI Information D…" at bounding box center [528, 175] width 241 height 15
click at [408, 168] on select "Customer Identification Problem Resolution Clear Expectations PCI Information D…" at bounding box center [528, 175] width 241 height 15
click at [482, 148] on p "Analyze specific scorecards and rules to see their impact on agent performance" at bounding box center [404, 147] width 489 height 8
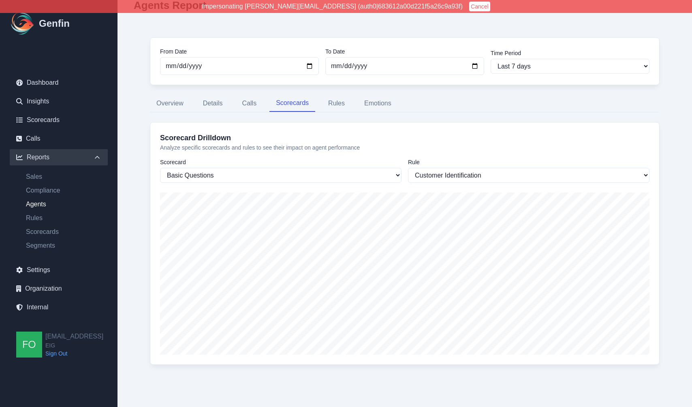
click at [520, 363] on div "Scorecard Drilldown Analyze specific scorecards and rules to see their impact o…" at bounding box center [404, 243] width 509 height 243
click at [404, 375] on div "From Date 2025-08-07 To Date 2025-08-14 Time Period Last 7 days Last 14 days La…" at bounding box center [405, 205] width 542 height 369
click at [139, 232] on div "From Date 2025-08-07 To Date 2025-08-14 Time Period Last 7 days Last 14 days La…" at bounding box center [405, 205] width 542 height 369
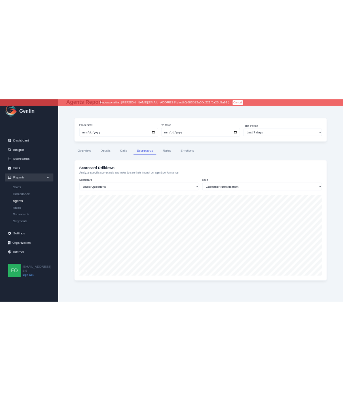
scroll to position [14, 0]
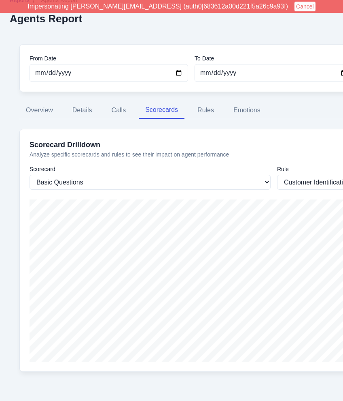
click at [301, 106] on nav "Overview Details Calls Scorecards Rules Emotions" at bounding box center [273, 110] width 509 height 17
click at [319, 106] on nav "Overview Details Calls Scorecards Rules Emotions" at bounding box center [273, 110] width 509 height 17
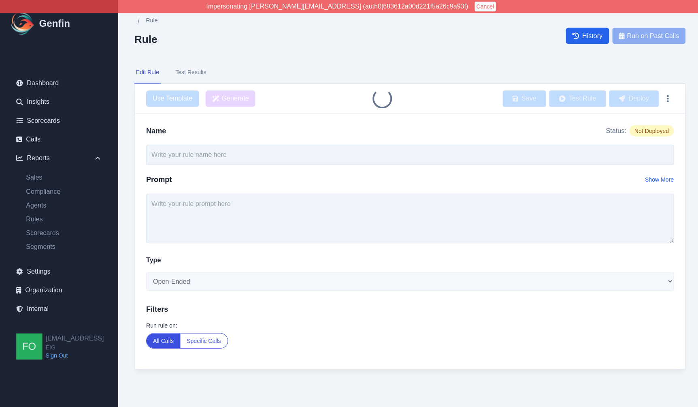
type input "Customer Identification"
select select "Yes/No"
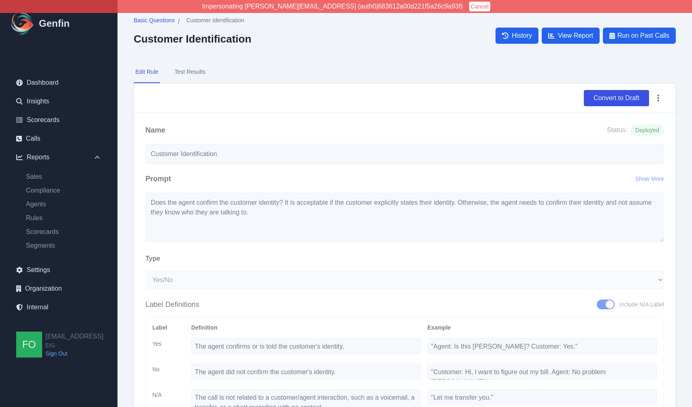
click at [126, 220] on div "Basic Questions / Customer Identification Customer Identification History View …" at bounding box center [404, 267] width 574 height 535
click at [130, 224] on div "Basic Questions / Customer Identification Customer Identification History View …" at bounding box center [404, 267] width 574 height 535
click at [122, 236] on div "Basic Questions / Customer Identification Customer Identification History View …" at bounding box center [404, 267] width 574 height 535
click at [426, 77] on nav "Edit Rule Test Results" at bounding box center [405, 72] width 542 height 22
click at [580, 35] on span "View Report" at bounding box center [575, 36] width 35 height 10
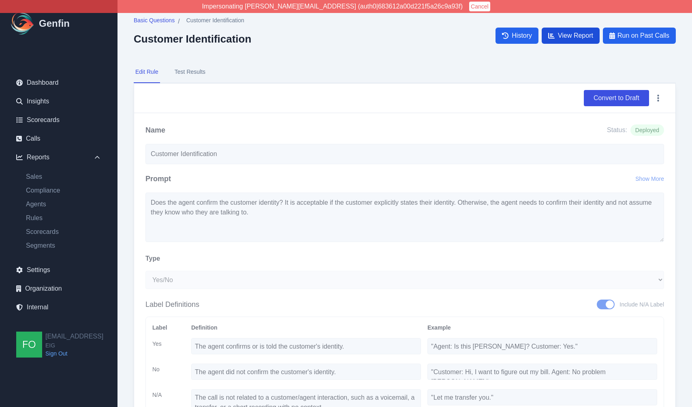
select select "14"
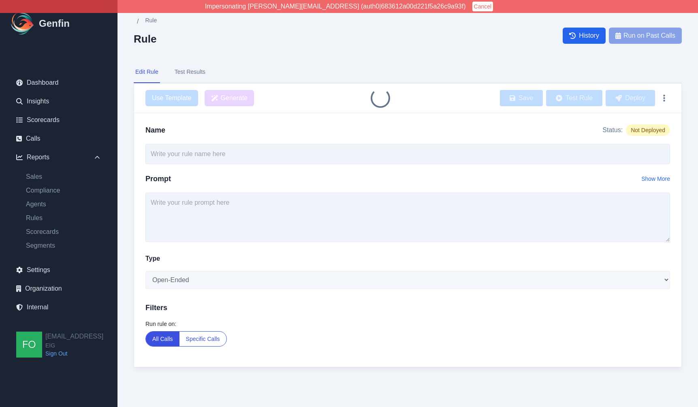
type input "Customer Identification"
type textarea "Does the agent confirm the customer identity? It is acceptable if the customer …"
select select "Yes/No"
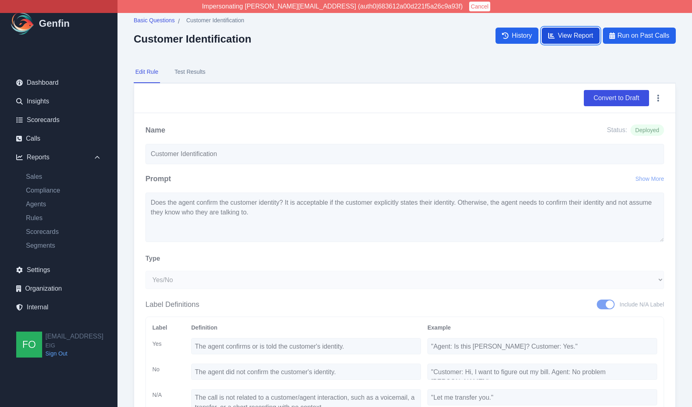
click at [571, 34] on span "View Report" at bounding box center [575, 36] width 35 height 10
select select "14"
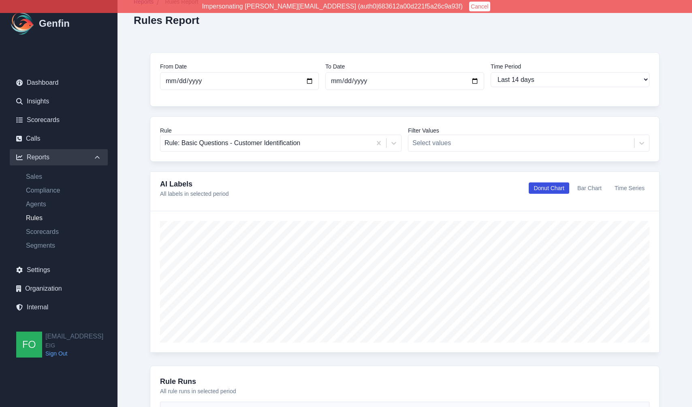
scroll to position [8, 0]
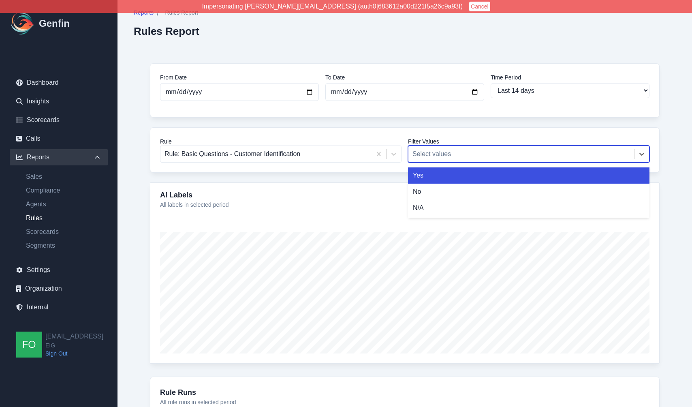
click at [490, 155] on div at bounding box center [520, 153] width 217 height 11
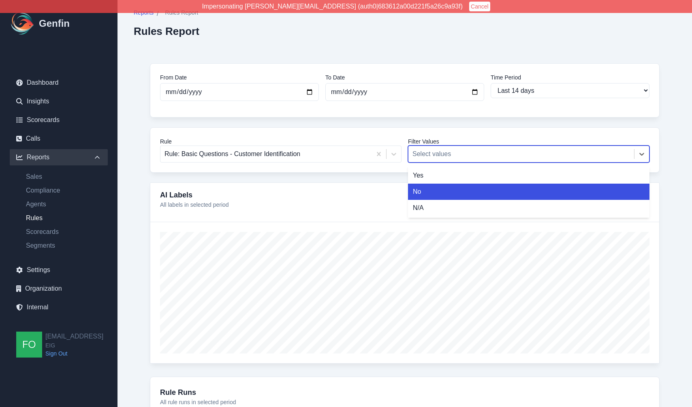
click at [449, 193] on div "No" at bounding box center [528, 191] width 241 height 16
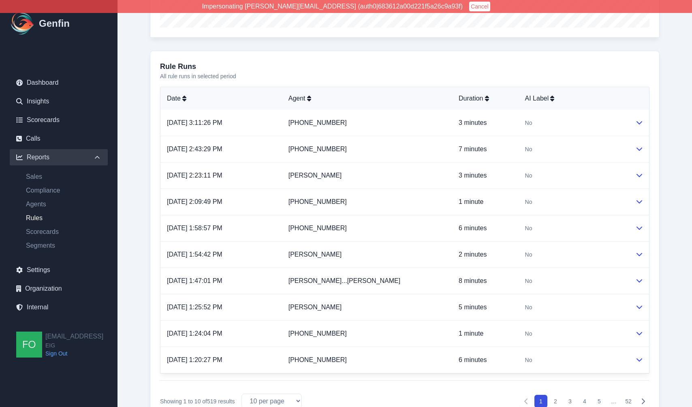
scroll to position [342, 0]
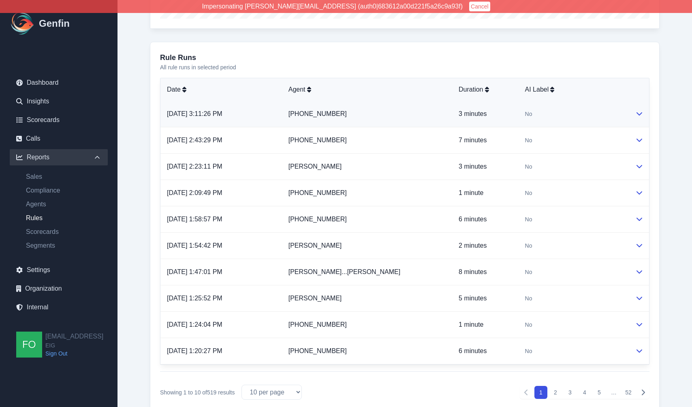
click at [525, 115] on span "No" at bounding box center [528, 114] width 7 height 8
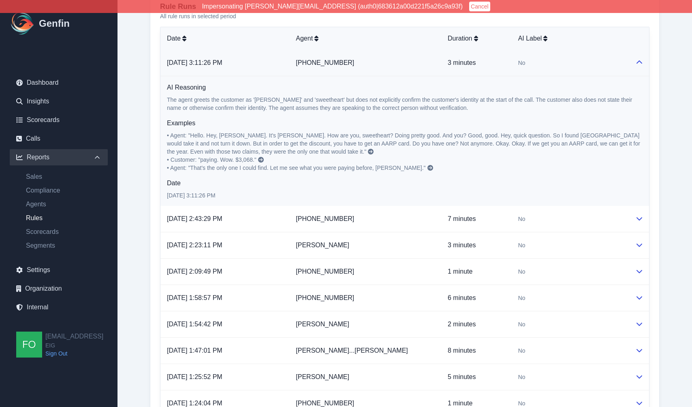
scroll to position [394, 0]
click at [368, 150] on icon at bounding box center [371, 150] width 6 height 6
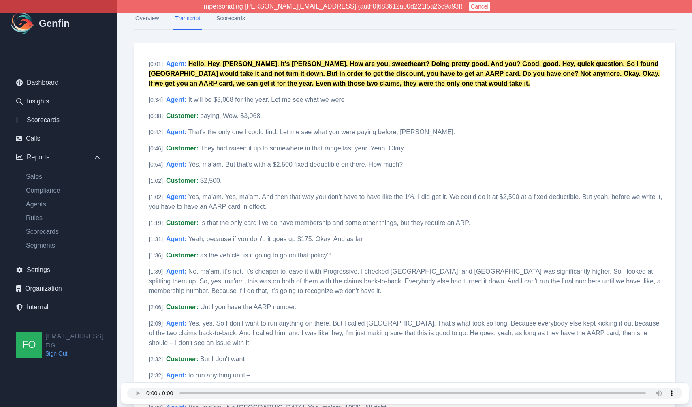
scroll to position [100, 0]
select select "14"
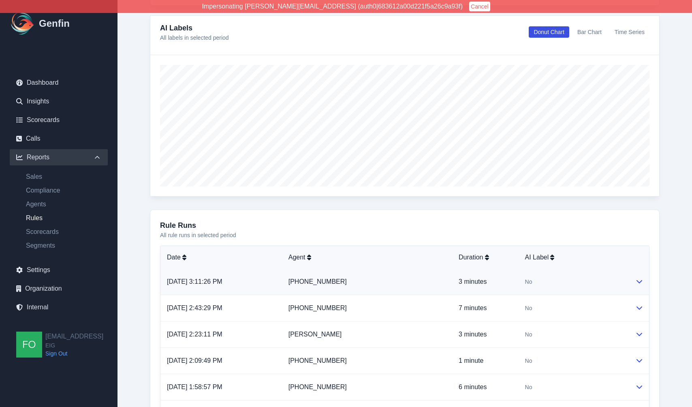
scroll to position [183, 0]
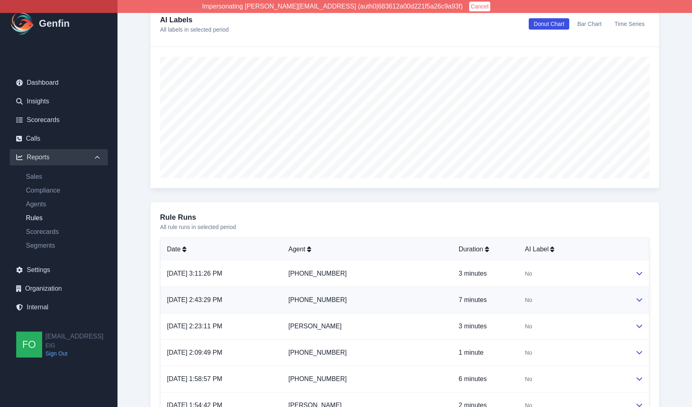
click at [556, 293] on td "No" at bounding box center [573, 300] width 110 height 26
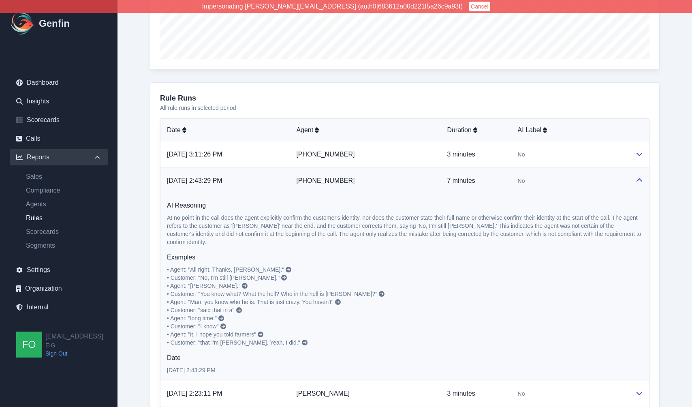
scroll to position [296, 0]
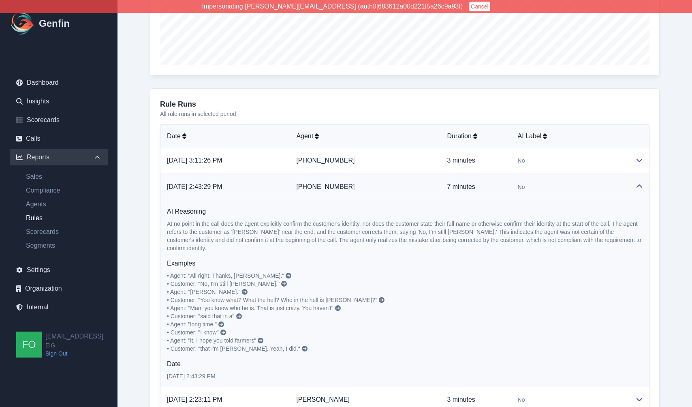
click at [286, 273] on icon at bounding box center [289, 276] width 6 height 6
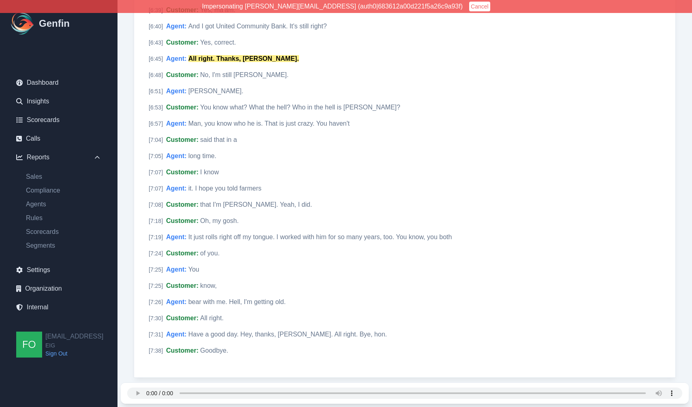
scroll to position [1203, 0]
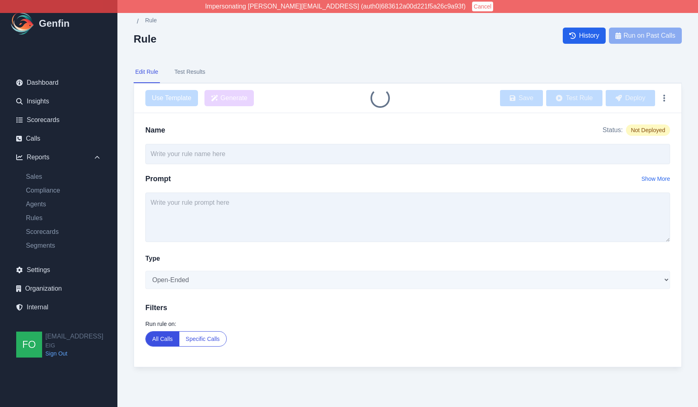
type input "PCI Information Disclosure"
select select "Yes/No"
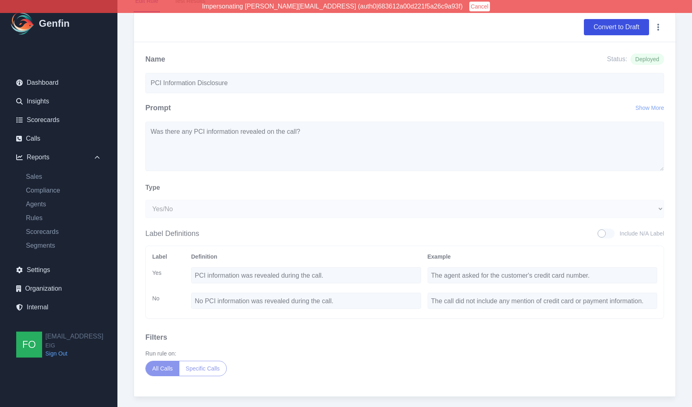
scroll to position [80, 0]
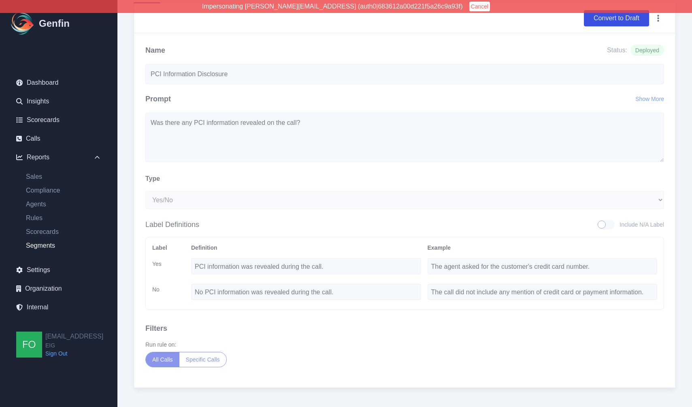
click at [46, 246] on link "Segments" at bounding box center [63, 246] width 88 height 10
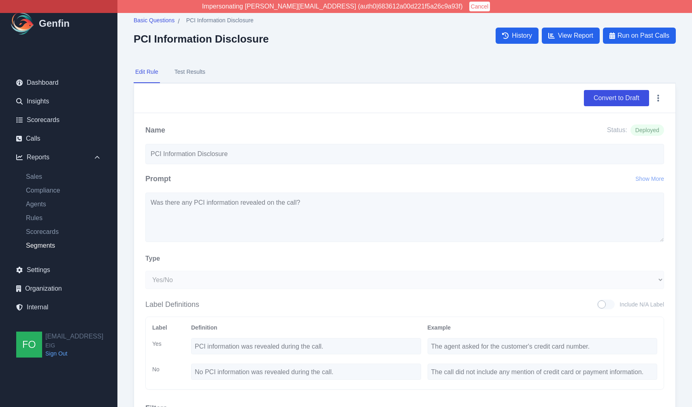
select select "14"
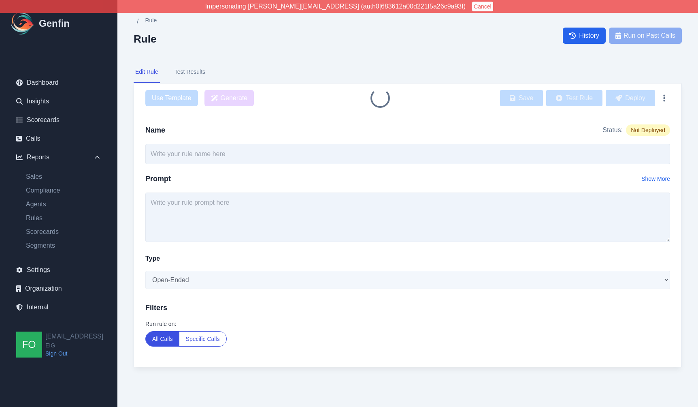
type input "PCI Information Disclosure"
type textarea "Was there any PCI information revealed on the call?"
select select "Yes/No"
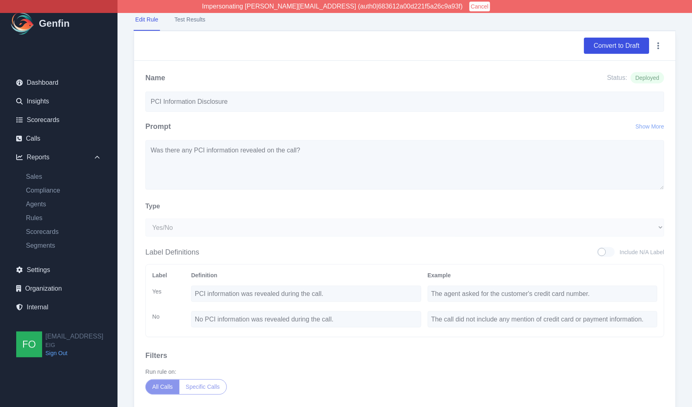
scroll to position [54, 0]
click at [361, 61] on div "Name Status: Deployed PCI Information Disclosure Prompt Show More Was there any…" at bounding box center [404, 236] width 541 height 354
click at [346, 66] on div "Name Status: Deployed PCI Information Disclosure Prompt Show More Was there any…" at bounding box center [404, 236] width 541 height 354
click at [129, 246] on div "Basic Questions / PCI Information Disclosure PCI Information Disclosure History…" at bounding box center [404, 196] width 575 height 500
click at [122, 269] on div "Basic Questions / PCI Information Disclosure PCI Information Disclosure History…" at bounding box center [404, 196] width 575 height 500
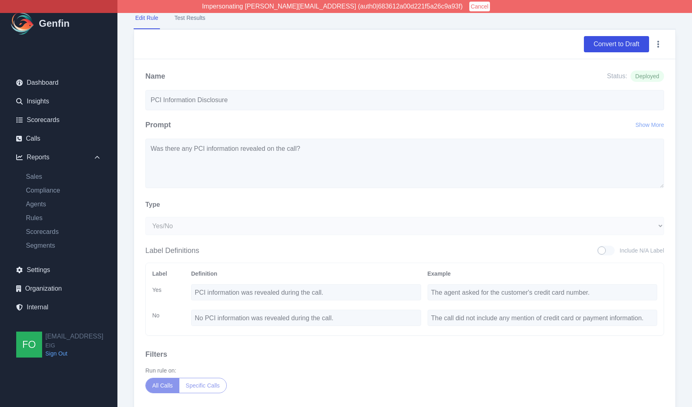
click at [130, 254] on div "Basic Questions / PCI Information Disclosure PCI Information Disclosure History…" at bounding box center [404, 196] width 575 height 500
click at [125, 219] on div "Basic Questions / PCI Information Disclosure PCI Information Disclosure History…" at bounding box center [404, 196] width 575 height 500
click at [130, 215] on div "Basic Questions / PCI Information Disclosure PCI Information Disclosure History…" at bounding box center [404, 196] width 574 height 500
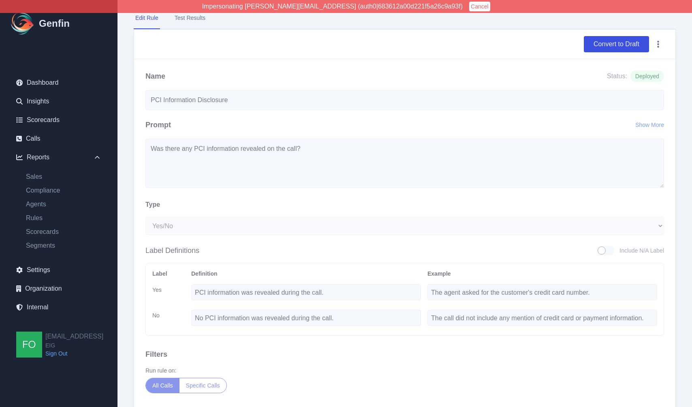
click at [130, 221] on div "Basic Questions / PCI Information Disclosure PCI Information Disclosure History…" at bounding box center [404, 196] width 574 height 500
click at [130, 241] on div "Basic Questions / PCI Information Disclosure PCI Information Disclosure History…" at bounding box center [404, 196] width 574 height 500
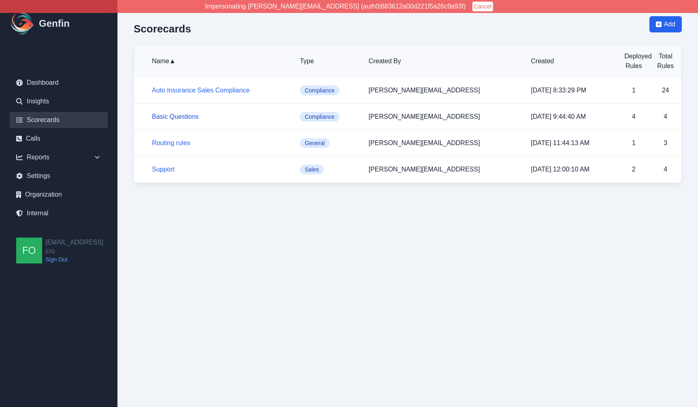
click at [182, 117] on link "Basic Questions" at bounding box center [175, 116] width 47 height 7
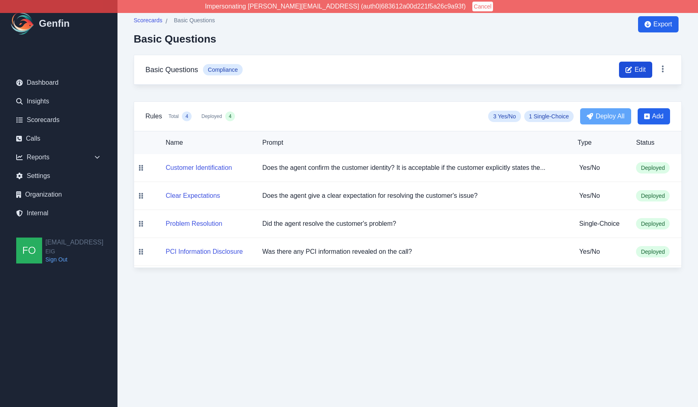
click at [631, 72] on icon at bounding box center [628, 69] width 6 height 6
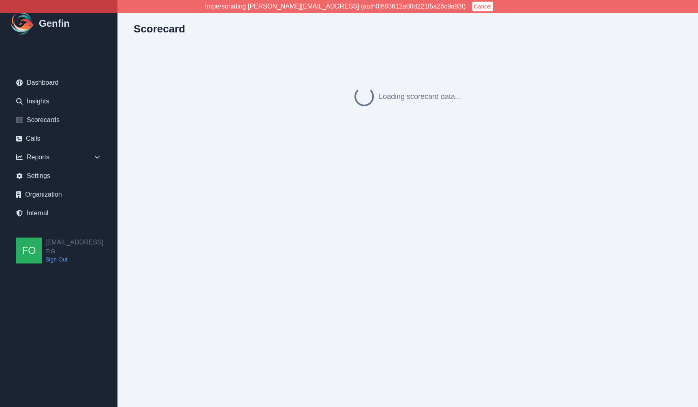
select select "compliance"
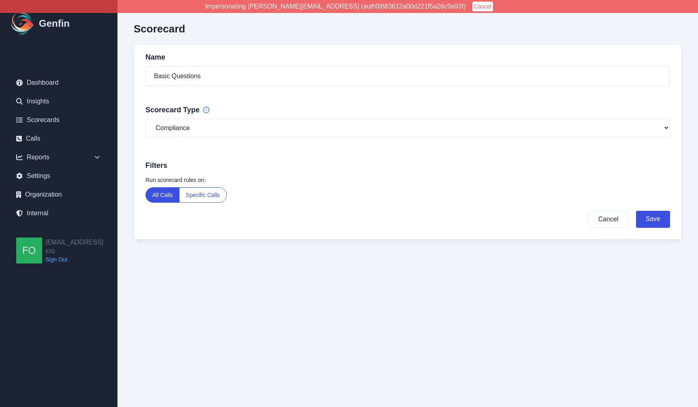
click at [208, 193] on button "Specific Calls" at bounding box center [202, 195] width 47 height 15
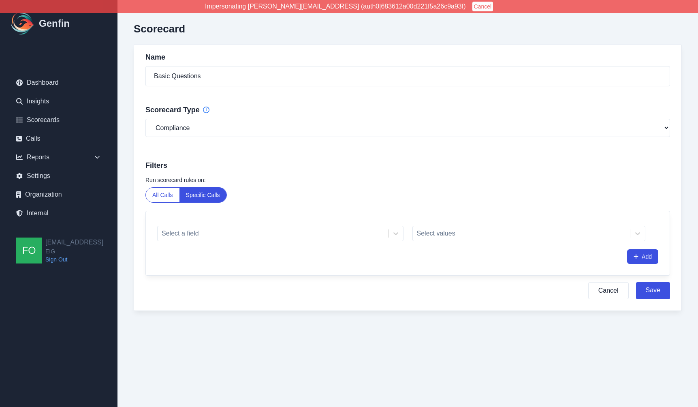
click at [219, 245] on div "Select a field Select values Add" at bounding box center [408, 243] width 524 height 64
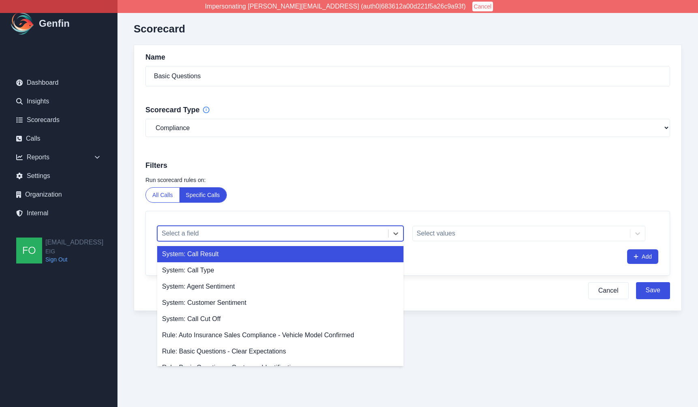
click at [241, 232] on div at bounding box center [273, 233] width 222 height 11
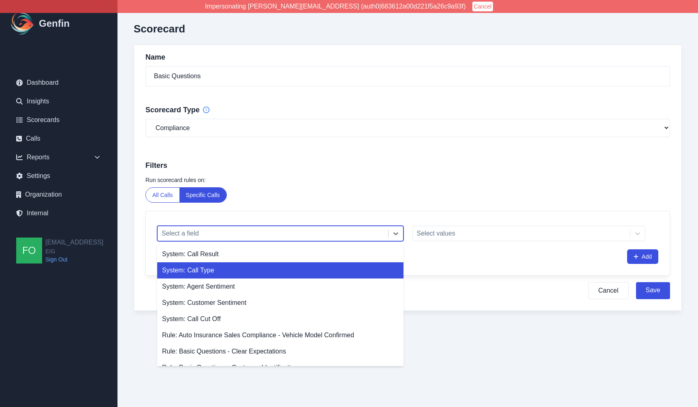
click at [123, 211] on div "Scorecard Name Basic Questions Scorecard Type General Compliance Sales Filters …" at bounding box center [407, 171] width 580 height 343
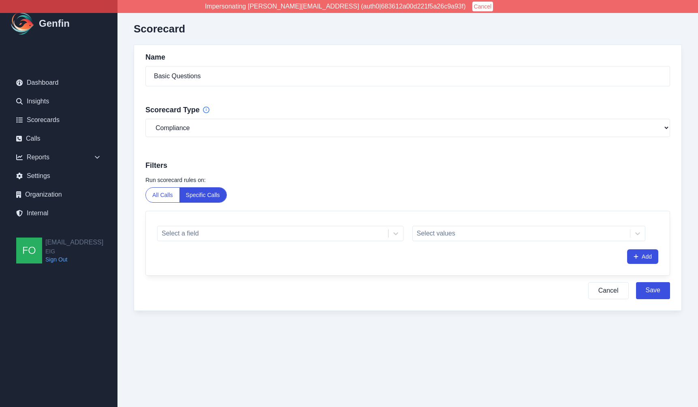
click at [134, 172] on div "Name Basic Questions Scorecard Type General Compliance Sales Filters Run scorec…" at bounding box center [408, 178] width 548 height 266
